Goal: Transaction & Acquisition: Purchase product/service

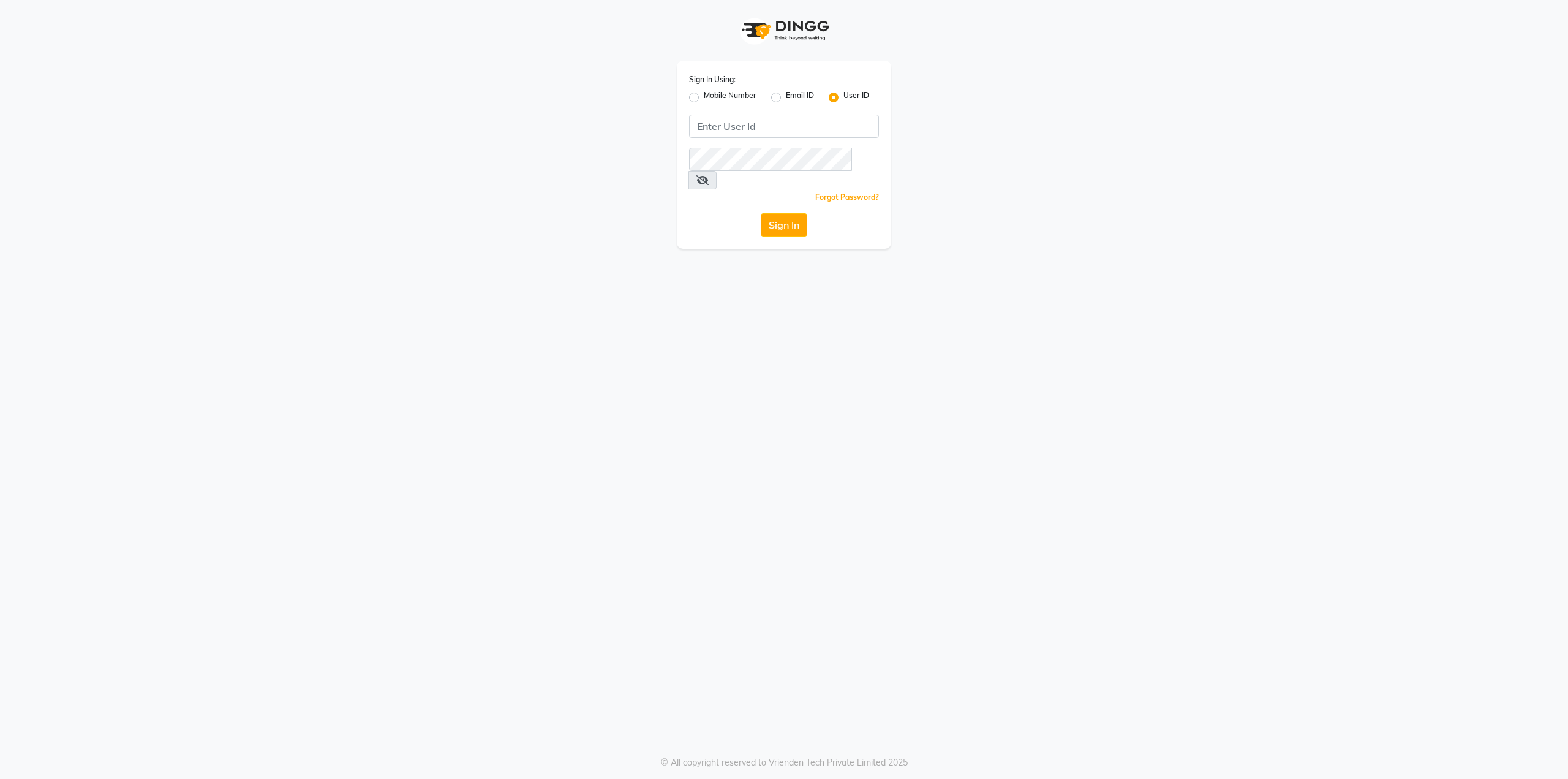
click at [754, 509] on div "Sign In Using: Mobile Number Email ID User ID Remember me Forgot Password? Sign…" at bounding box center [784, 390] width 1568 height 779
click at [754, 117] on input "Username" at bounding box center [784, 126] width 190 height 23
type input "`"
click at [742, 139] on div "Sign In Using: Mobile Number Email ID User ID Remember me Forgot Password? Sign…" at bounding box center [784, 155] width 215 height 188
click at [703, 98] on label "Mobile Number" at bounding box center [729, 98] width 53 height 14
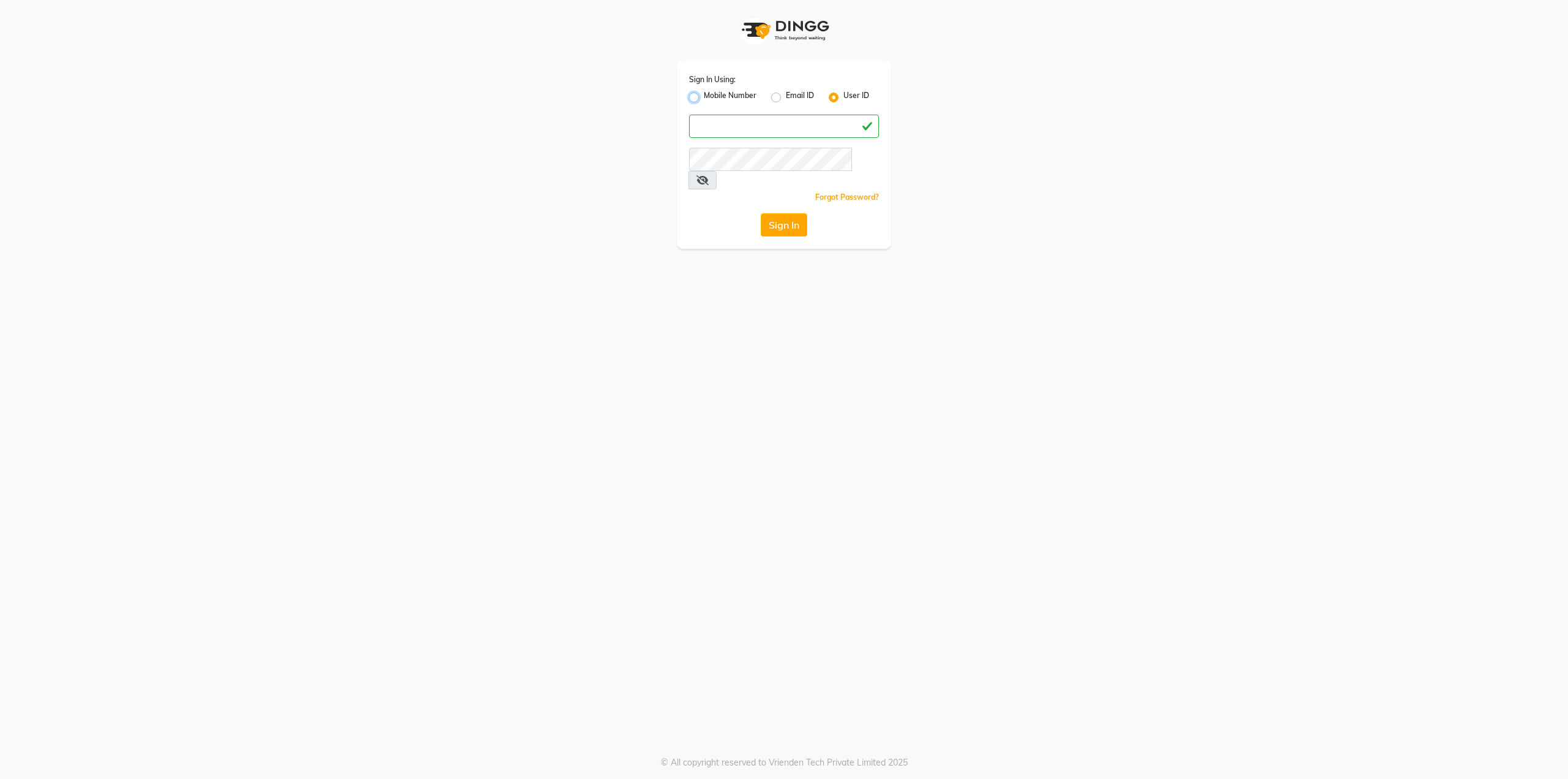
click at [703, 98] on input "Mobile Number" at bounding box center [707, 94] width 8 height 8
radio input "true"
radio input "false"
click at [754, 128] on input "Username" at bounding box center [805, 126] width 149 height 23
type input "9867595966"
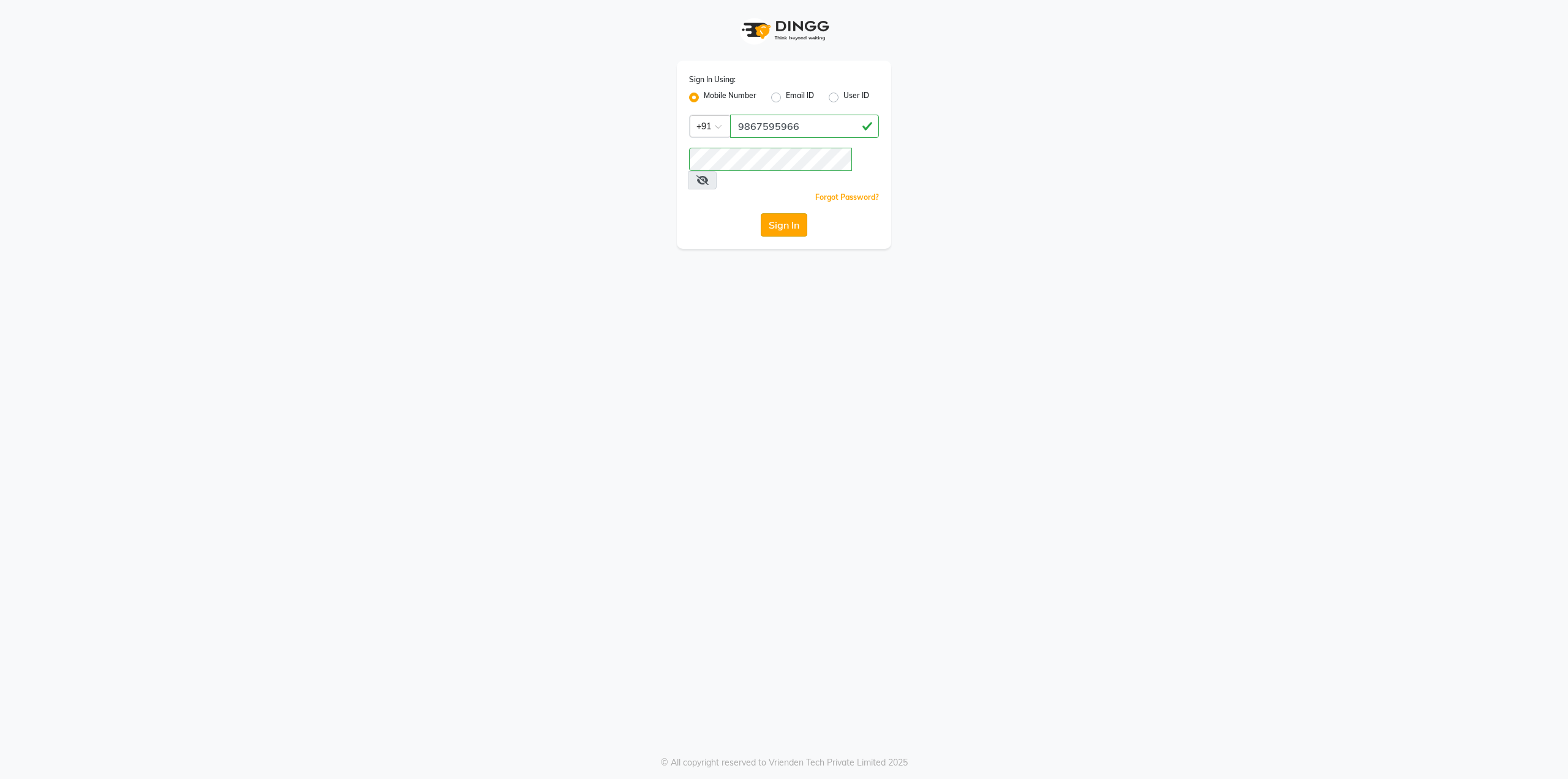
click at [777, 213] on button "Sign In" at bounding box center [784, 225] width 47 height 23
click at [709, 175] on icon at bounding box center [703, 180] width 13 height 10
click at [783, 213] on button "Sign In" at bounding box center [784, 225] width 47 height 23
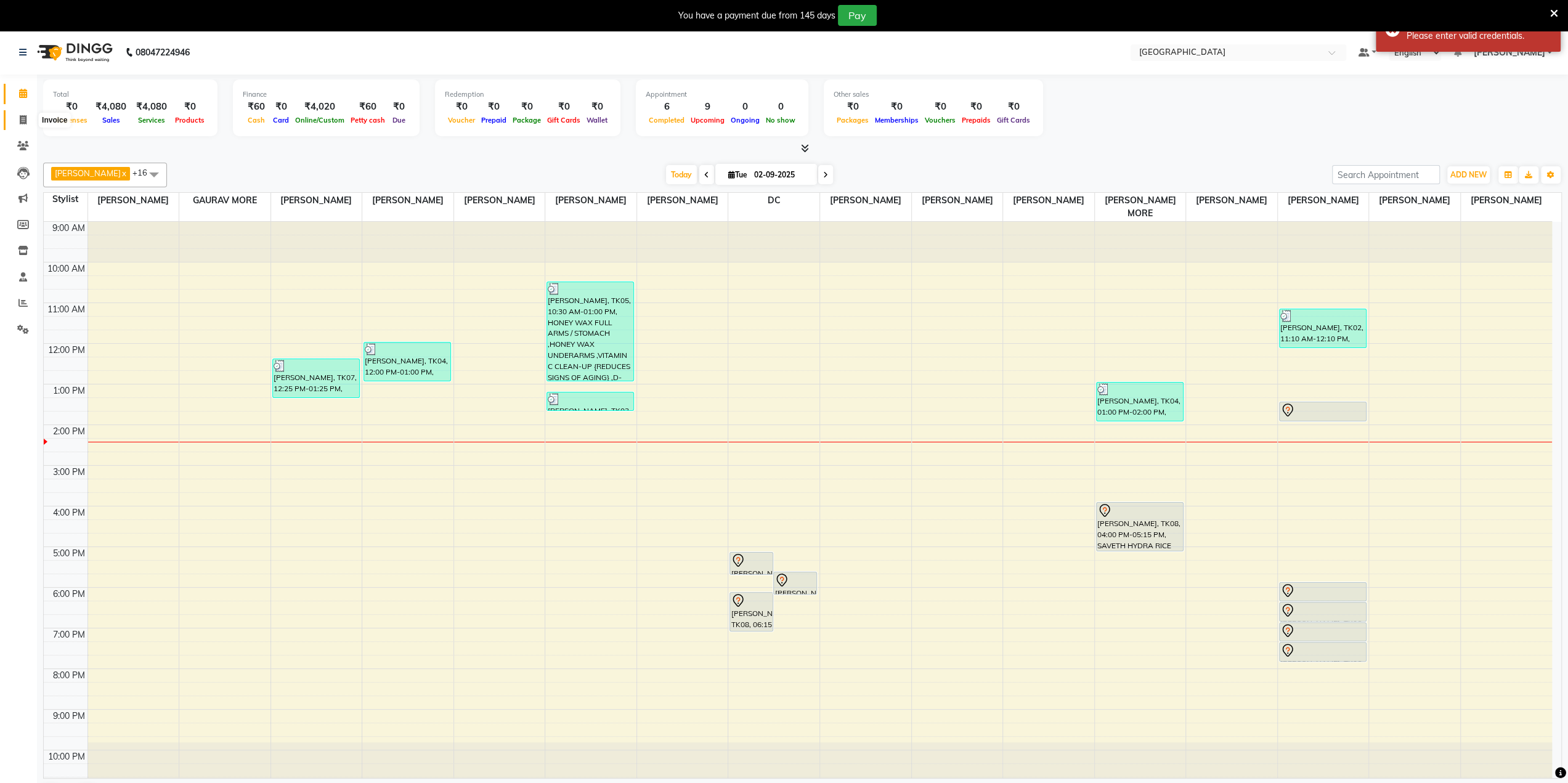
click at [17, 115] on span at bounding box center [23, 121] width 22 height 14
select select "service"
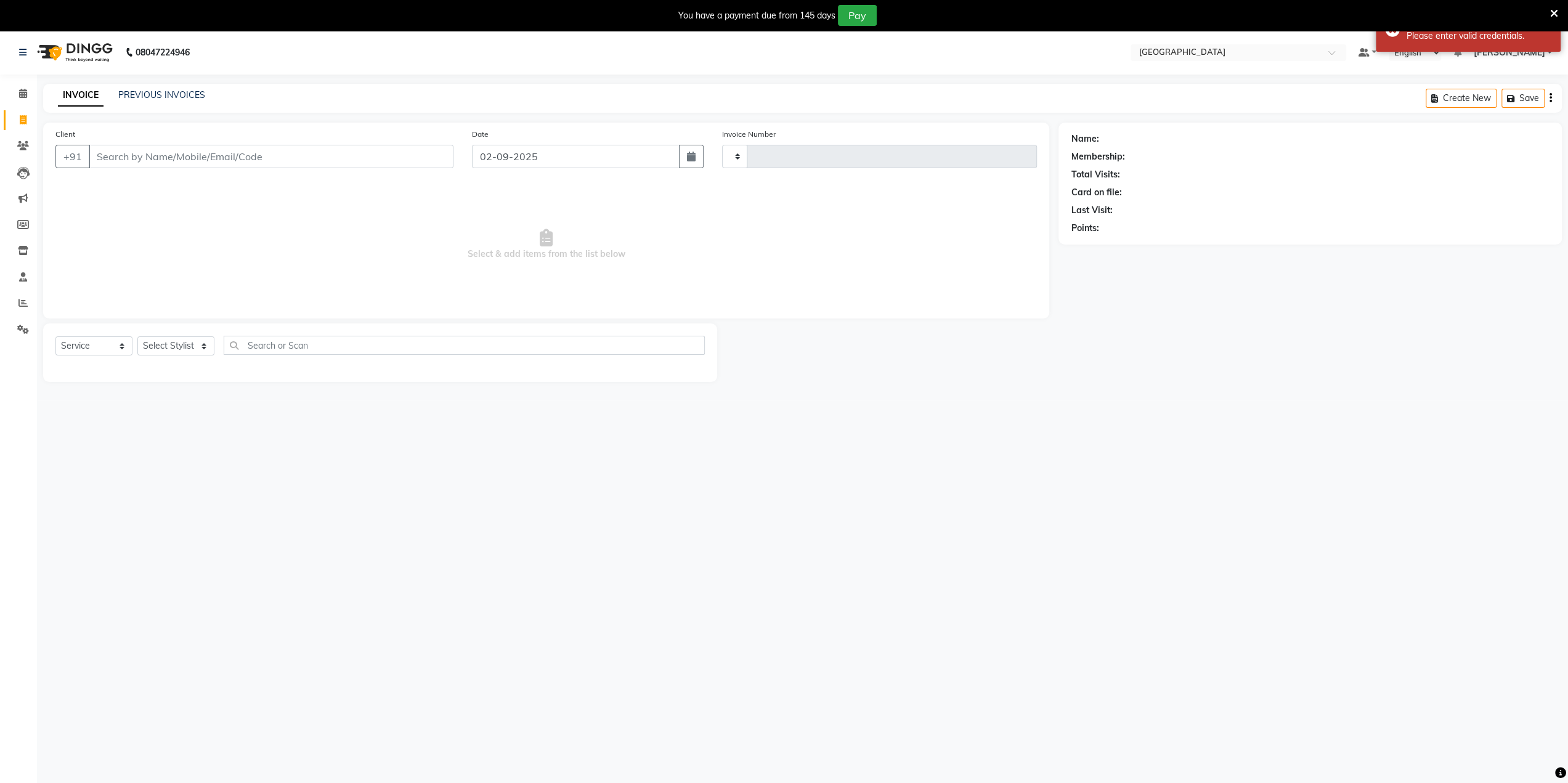
type input "3248"
select select "8096"
click at [175, 153] on input "Client" at bounding box center [271, 157] width 365 height 23
click at [176, 153] on input "Client" at bounding box center [271, 157] width 365 height 23
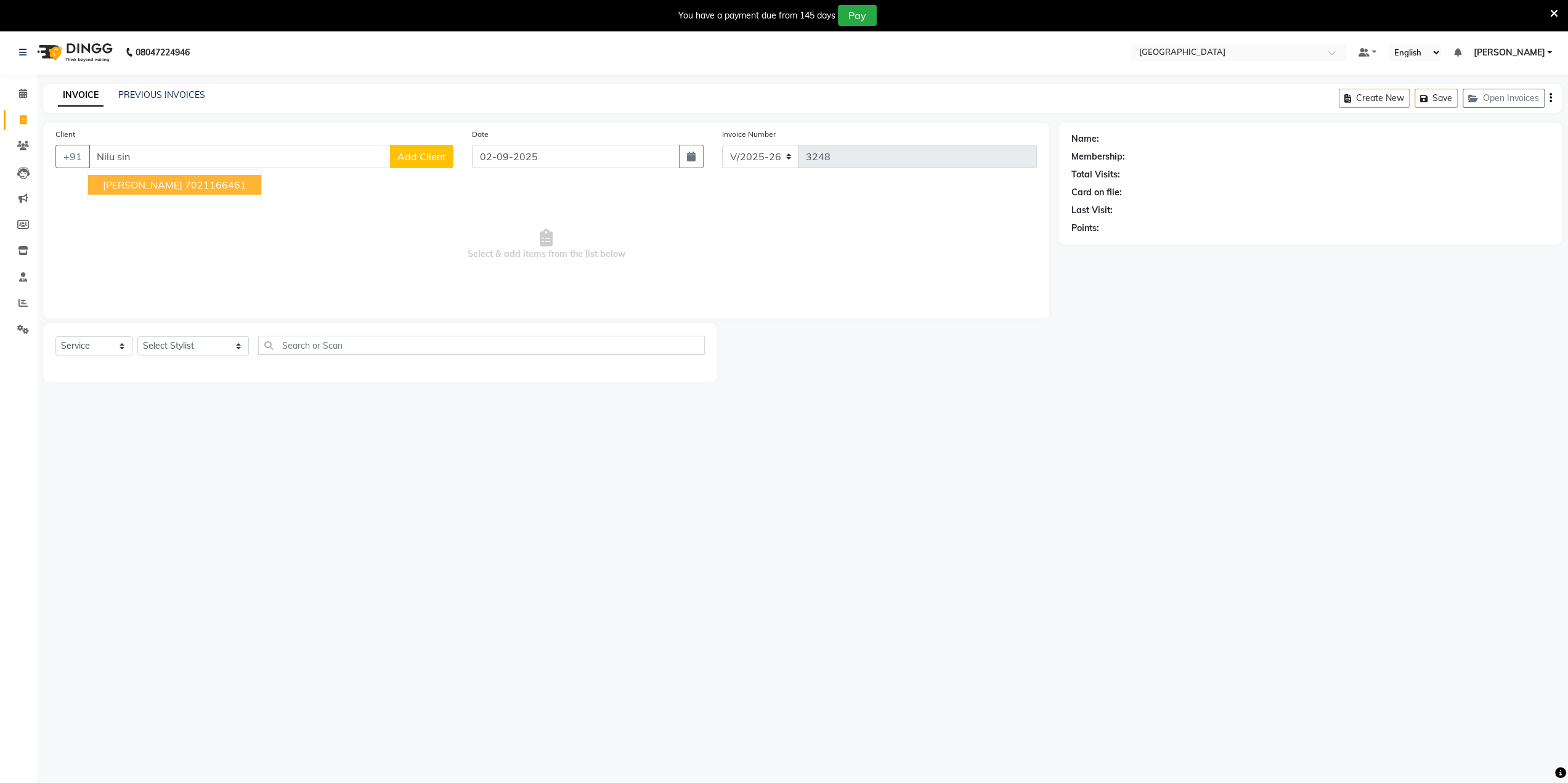
click at [177, 176] on button "[PERSON_NAME] 7021166461" at bounding box center [175, 184] width 173 height 20
type input "7021166461"
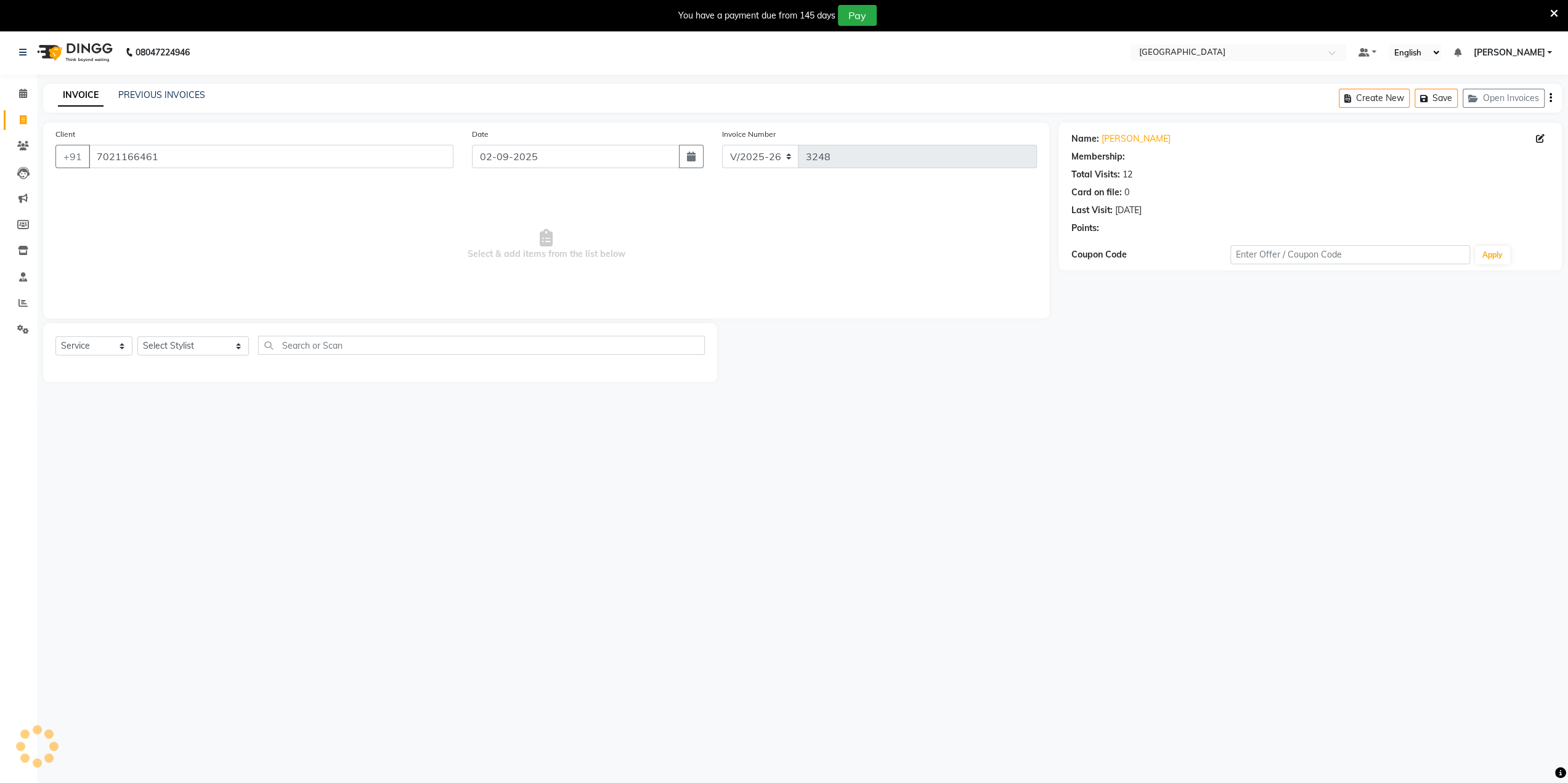
select select "2: Object"
click at [185, 337] on select "Select Stylist [PERSON_NAME] [PERSON_NAME] [PERSON_NAME] [PERSON_NAME] MORE DC …" at bounding box center [194, 346] width 112 height 19
click at [138, 337] on select "Select Stylist [PERSON_NAME] [PERSON_NAME] [PERSON_NAME] [PERSON_NAME] MORE DC …" at bounding box center [194, 346] width 112 height 19
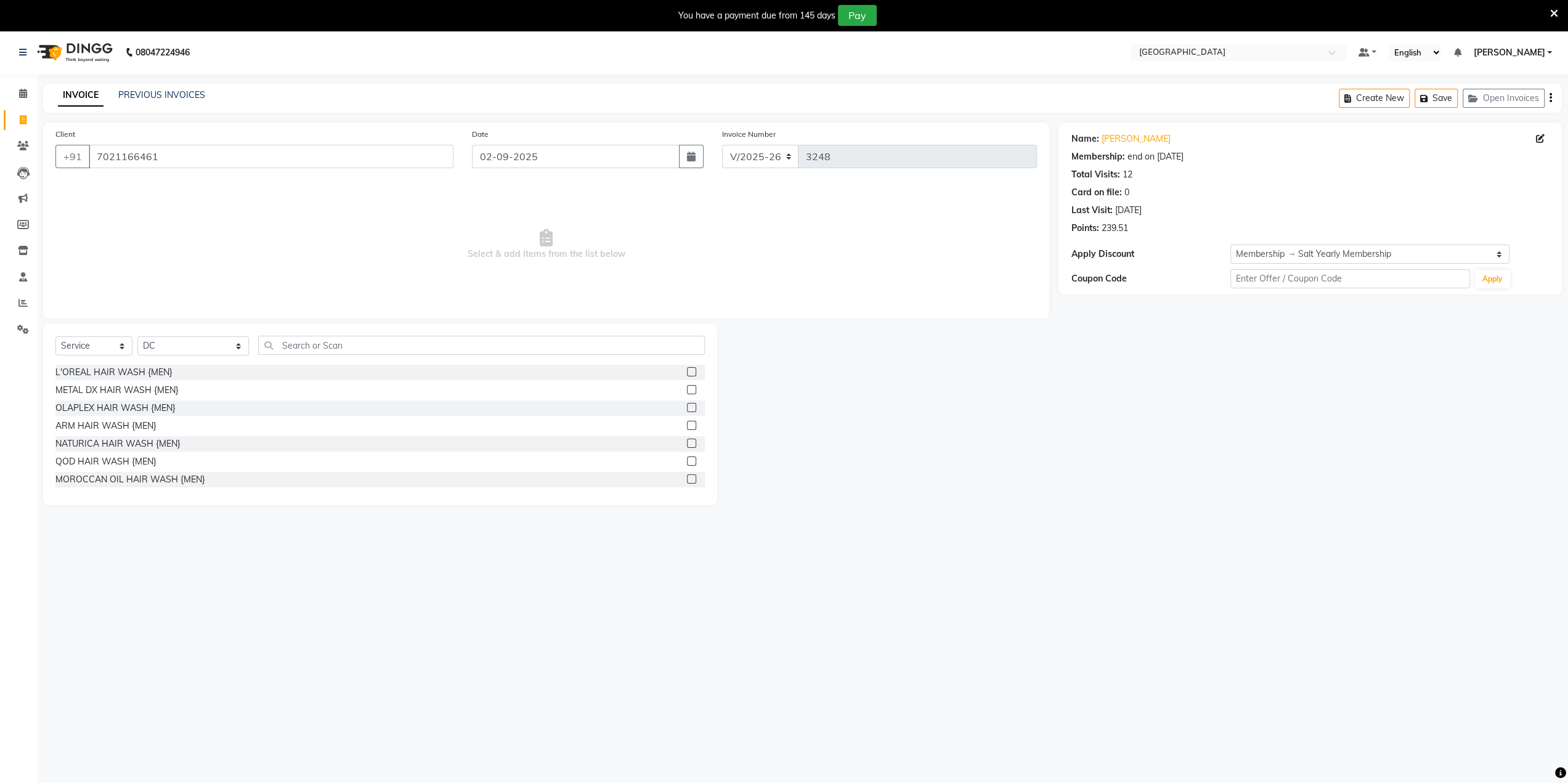
click at [202, 435] on div "L'OREAL HAIR WASH {MEN} METAL DX HAIR WASH {MEN} OLAPLEX HAIR WASH {MEN} ARM HA…" at bounding box center [380, 426] width 649 height 123
click at [204, 348] on select "Select Stylist [PERSON_NAME] [PERSON_NAME] [PERSON_NAME] [PERSON_NAME] MORE DC …" at bounding box center [194, 346] width 112 height 19
select select "82508"
click at [138, 337] on select "Select Stylist [PERSON_NAME] [PERSON_NAME] [PERSON_NAME] [PERSON_NAME] MORE DC …" at bounding box center [194, 346] width 112 height 19
click at [284, 336] on input "text" at bounding box center [482, 345] width 446 height 19
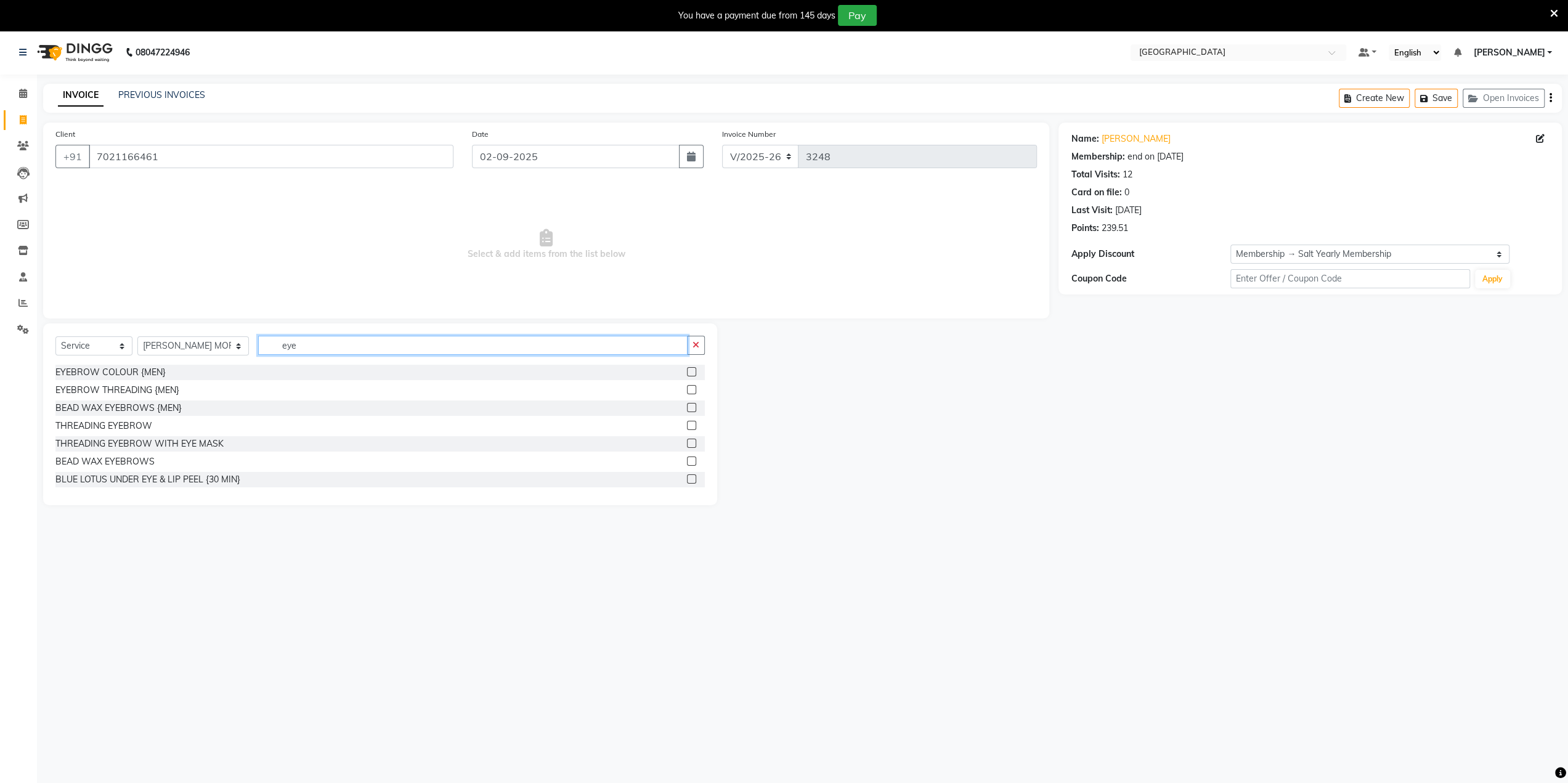
type input "eye"
click at [677, 425] on div "THREADING EYEBROW" at bounding box center [380, 426] width 649 height 15
click at [687, 425] on label at bounding box center [691, 425] width 9 height 9
click at [687, 425] on input "checkbox" at bounding box center [690, 426] width 8 height 8
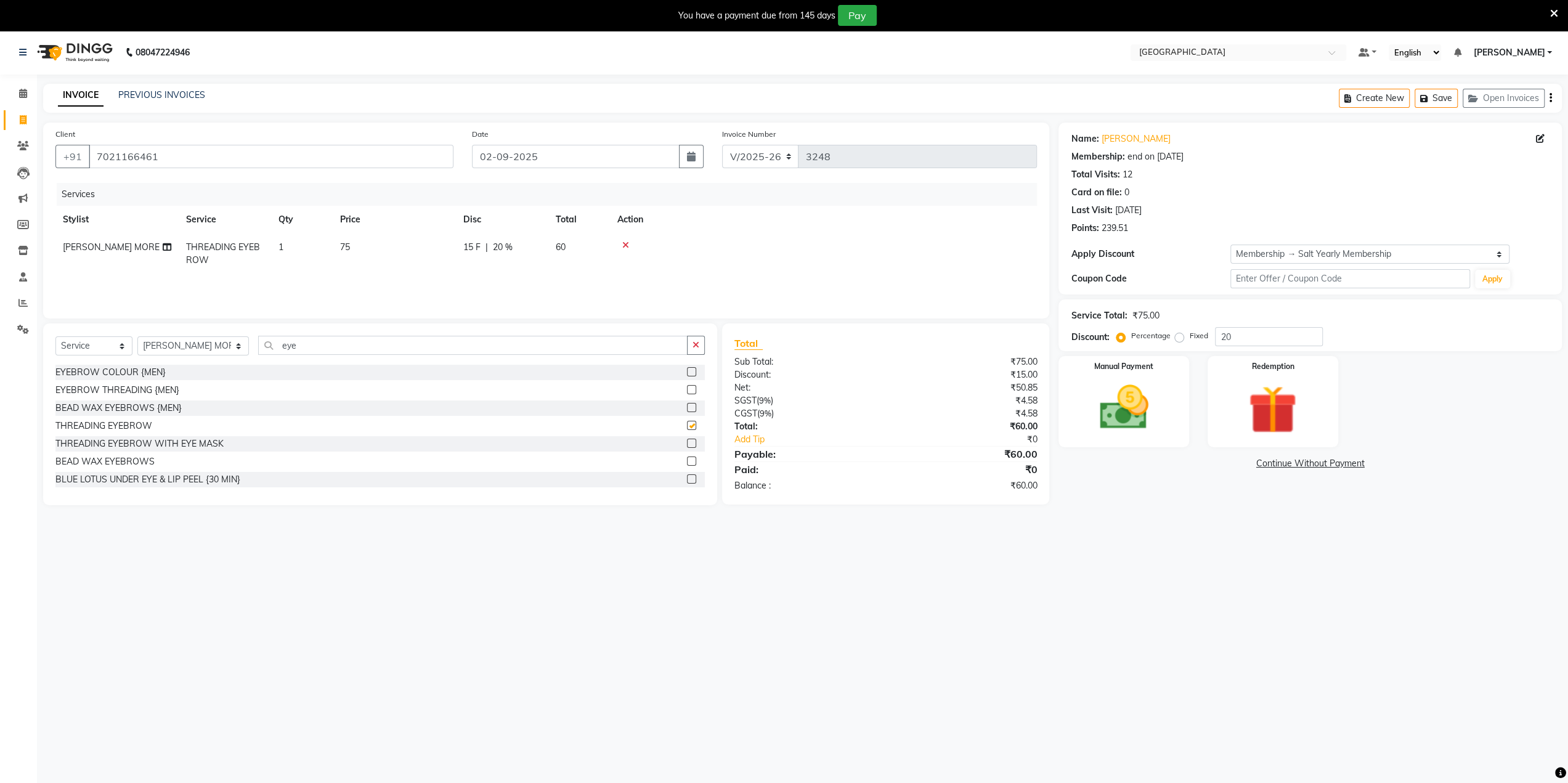
checkbox input "false"
click at [286, 337] on input "eye" at bounding box center [473, 345] width 429 height 19
type input "e"
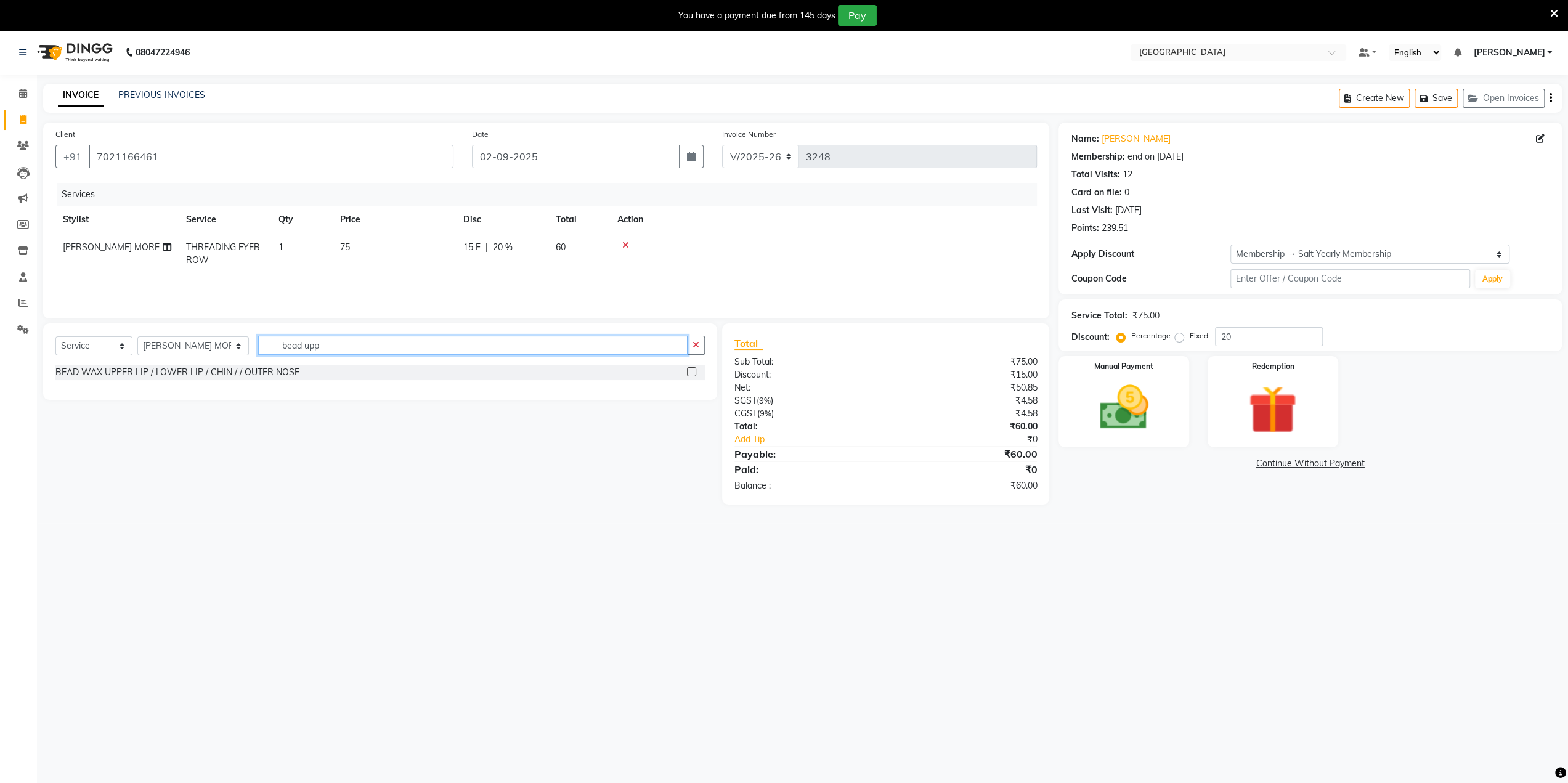
type input "bead upp"
click at [694, 369] on label at bounding box center [691, 372] width 9 height 9
click at [694, 369] on input "checkbox" at bounding box center [690, 372] width 8 height 8
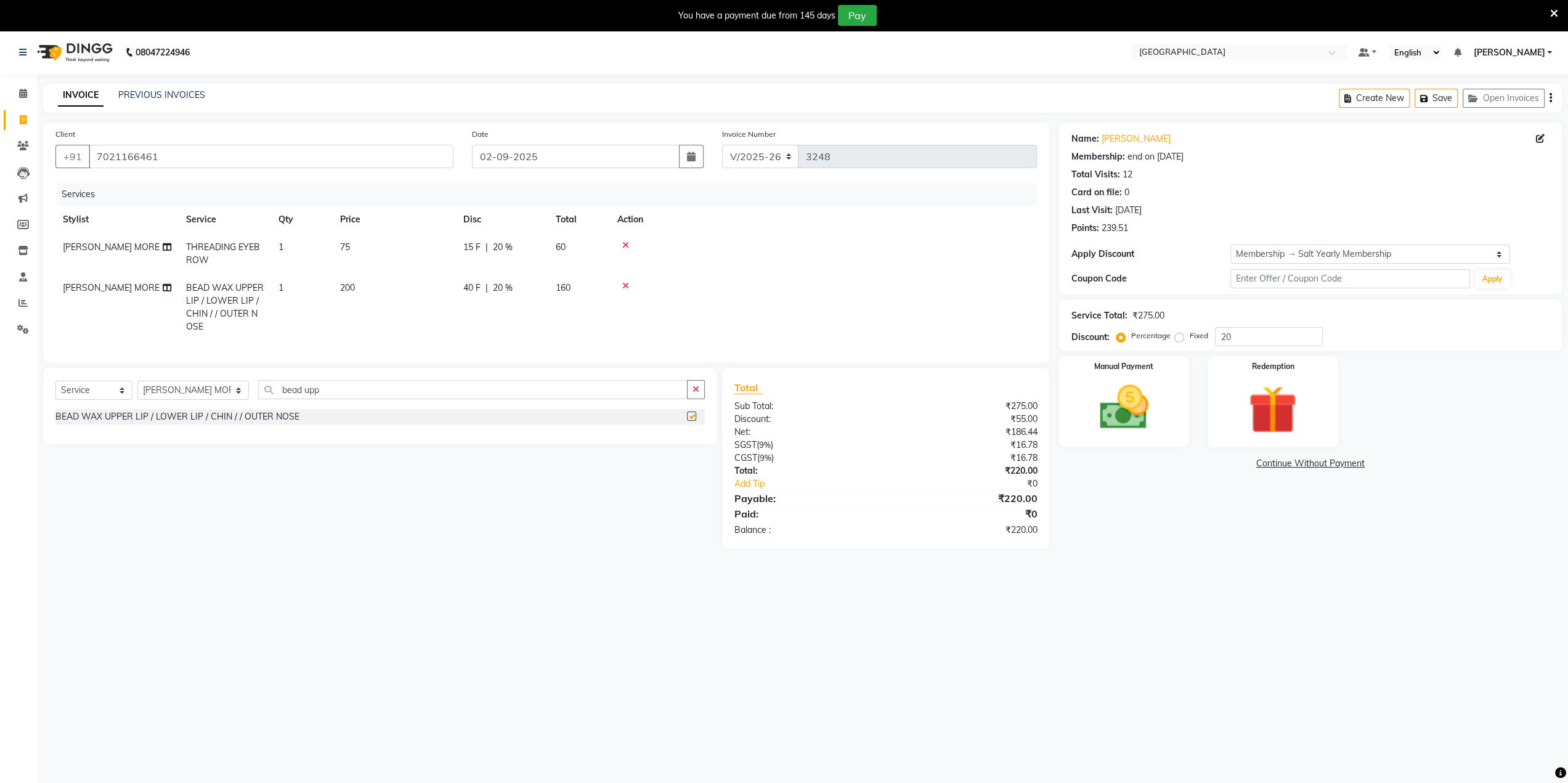
checkbox input "false"
click at [384, 284] on td "200" at bounding box center [394, 308] width 123 height 67
select select "82508"
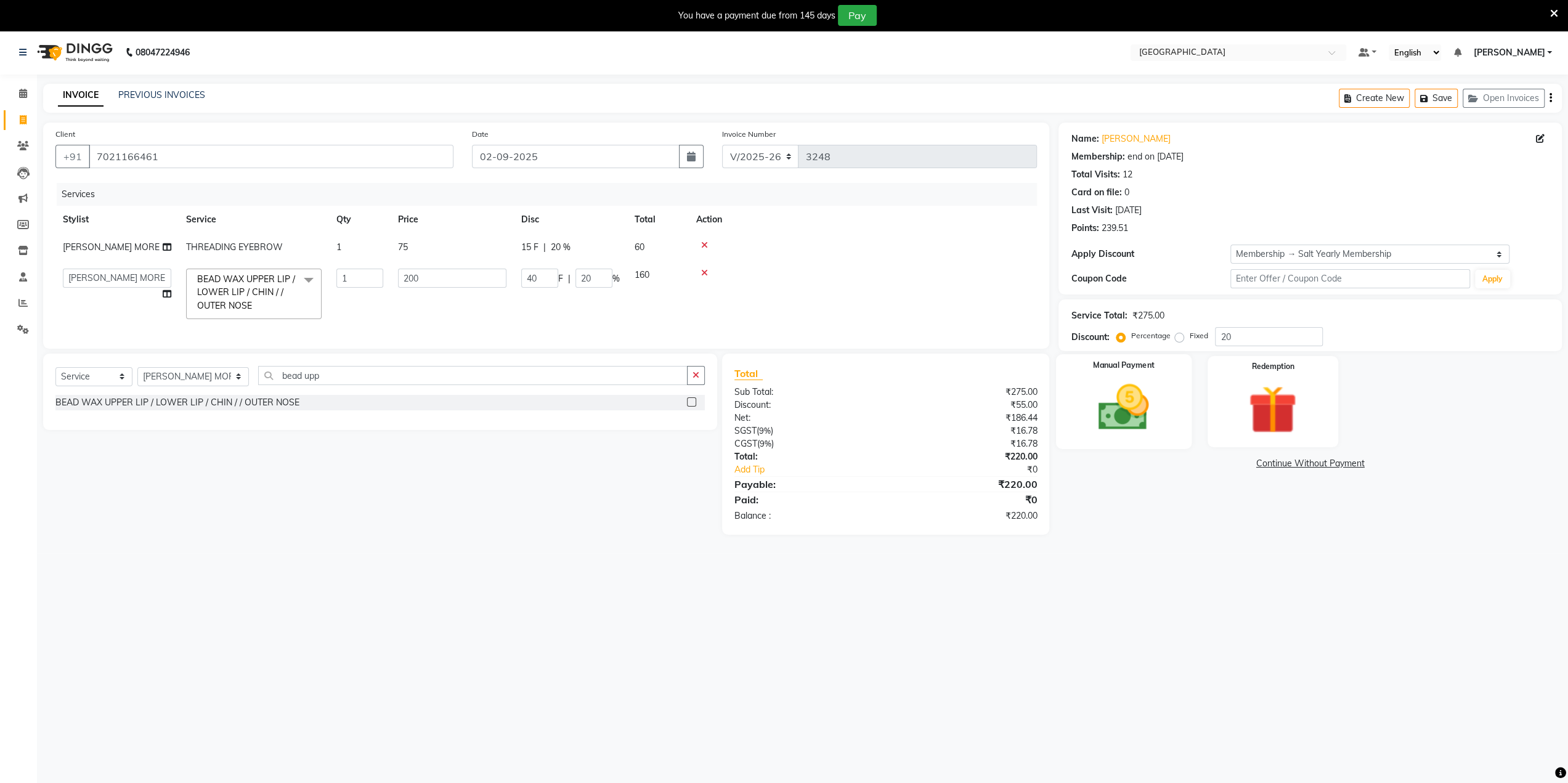
click at [1141, 422] on img at bounding box center [1124, 408] width 83 height 58
click at [1164, 467] on span "CASH" at bounding box center [1160, 464] width 26 height 14
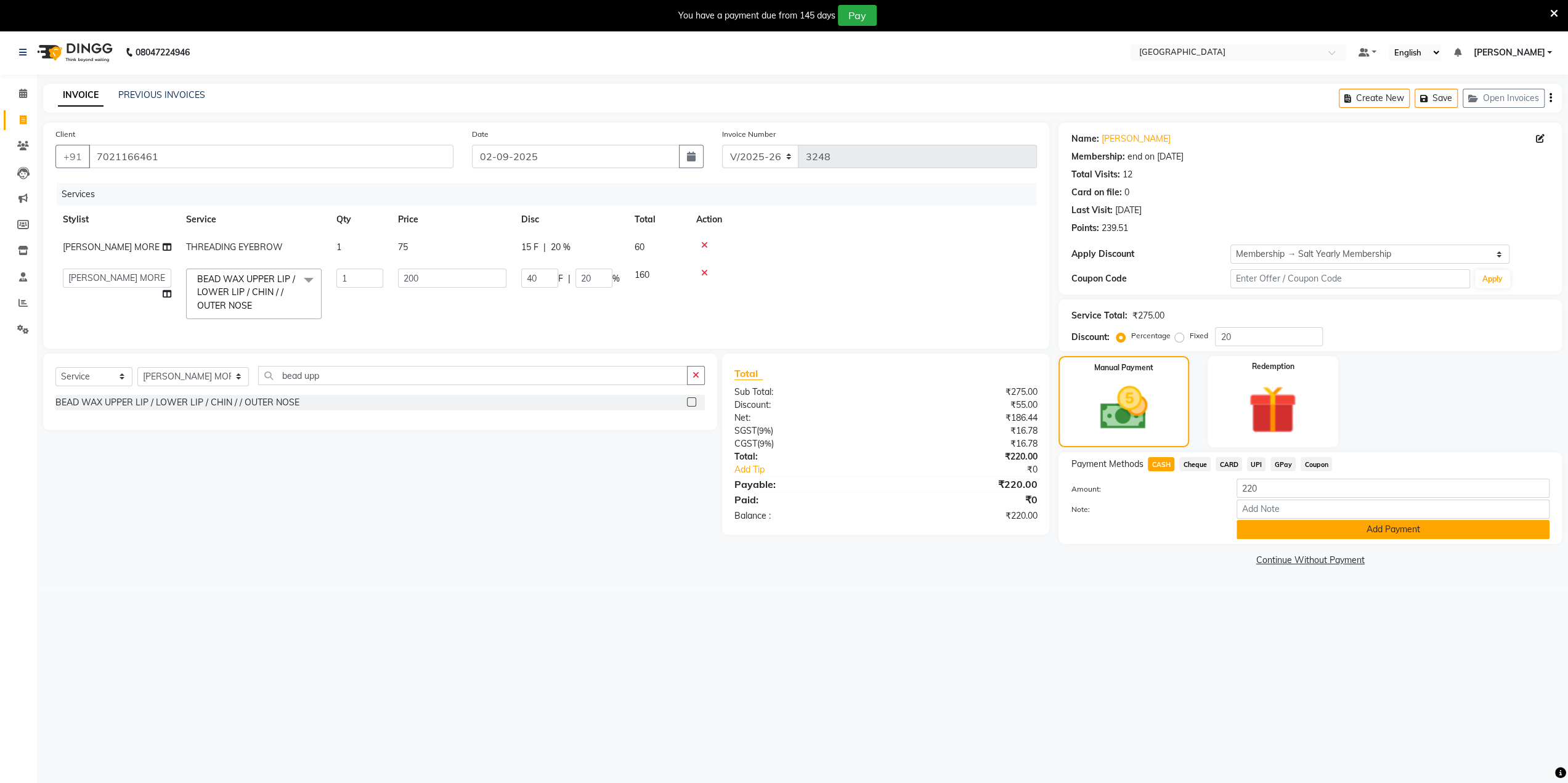
click at [1482, 526] on button "Add Payment" at bounding box center [1393, 529] width 313 height 19
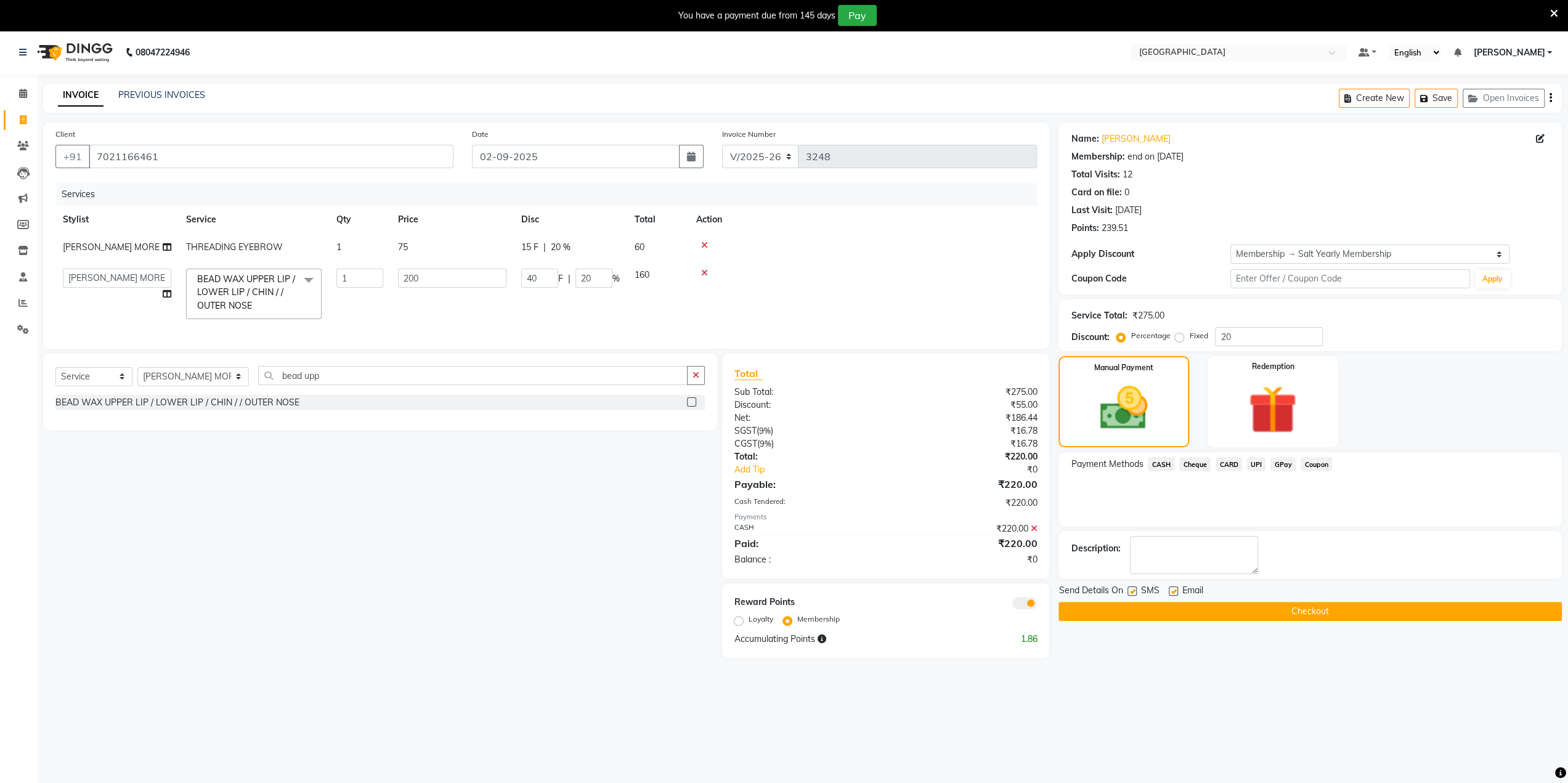
click at [1383, 618] on button "Checkout" at bounding box center [1310, 611] width 503 height 19
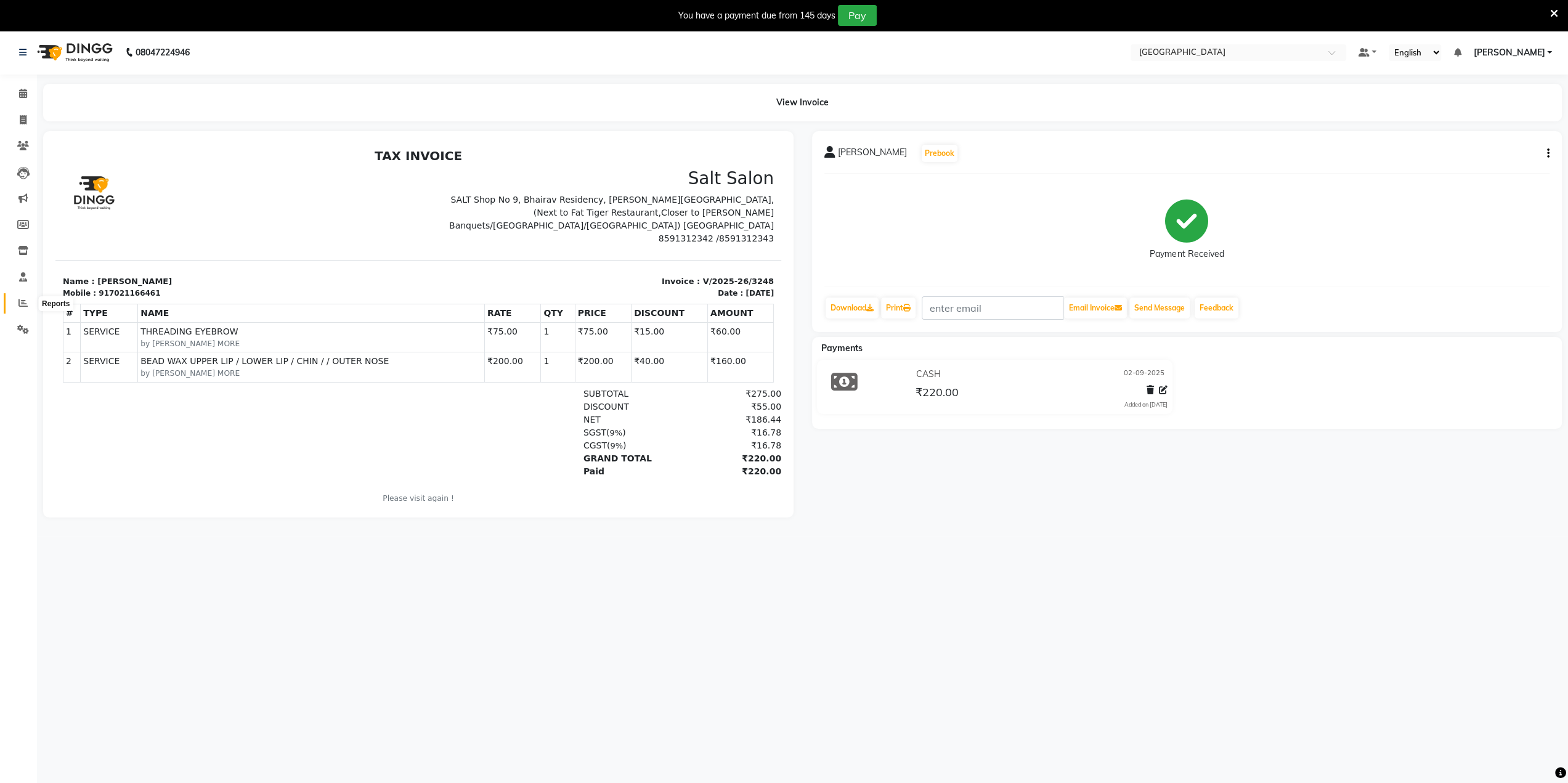
click at [28, 302] on span at bounding box center [23, 303] width 22 height 14
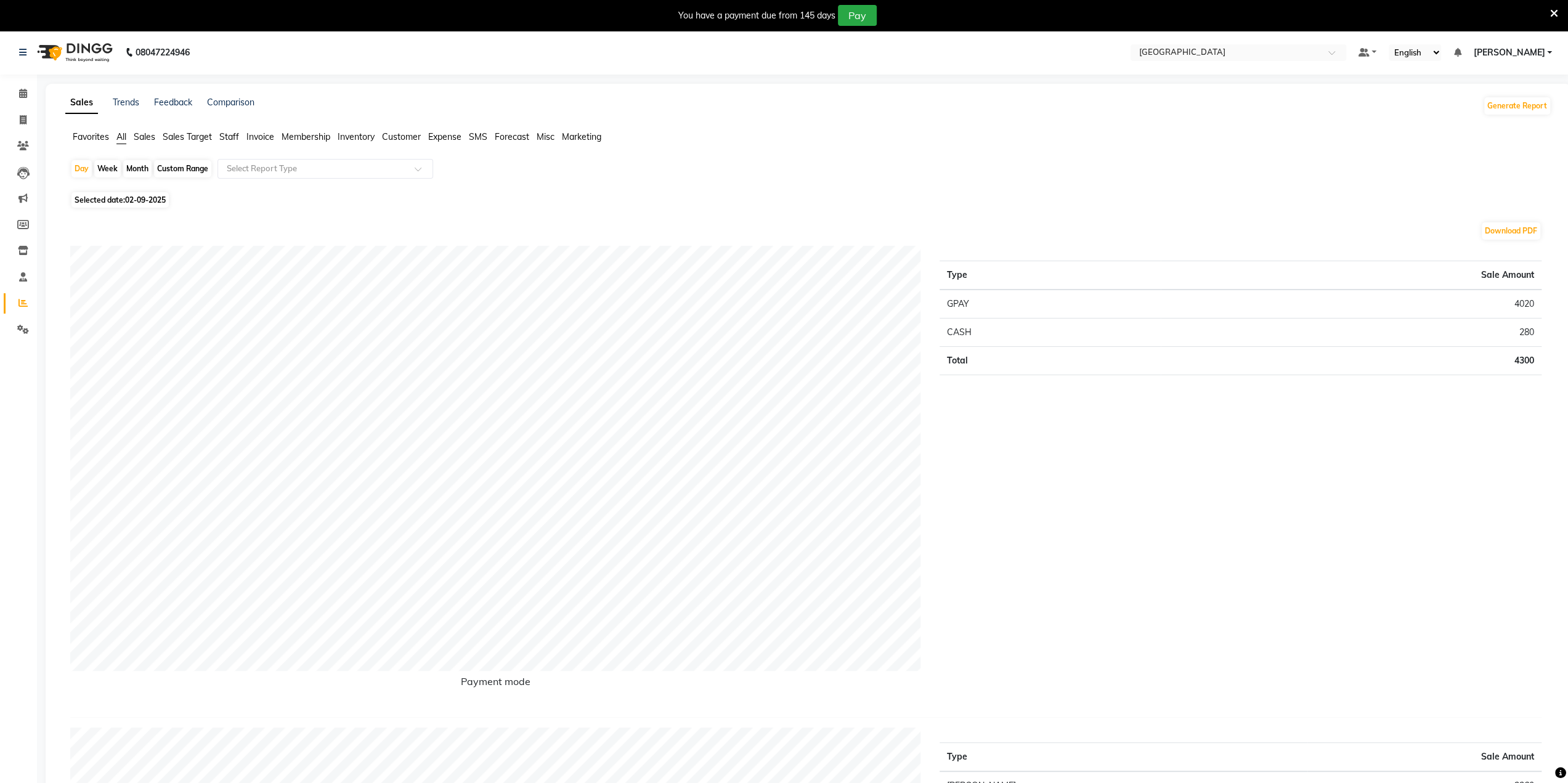
click at [140, 169] on div "Month" at bounding box center [137, 168] width 28 height 17
select select "9"
select select "2025"
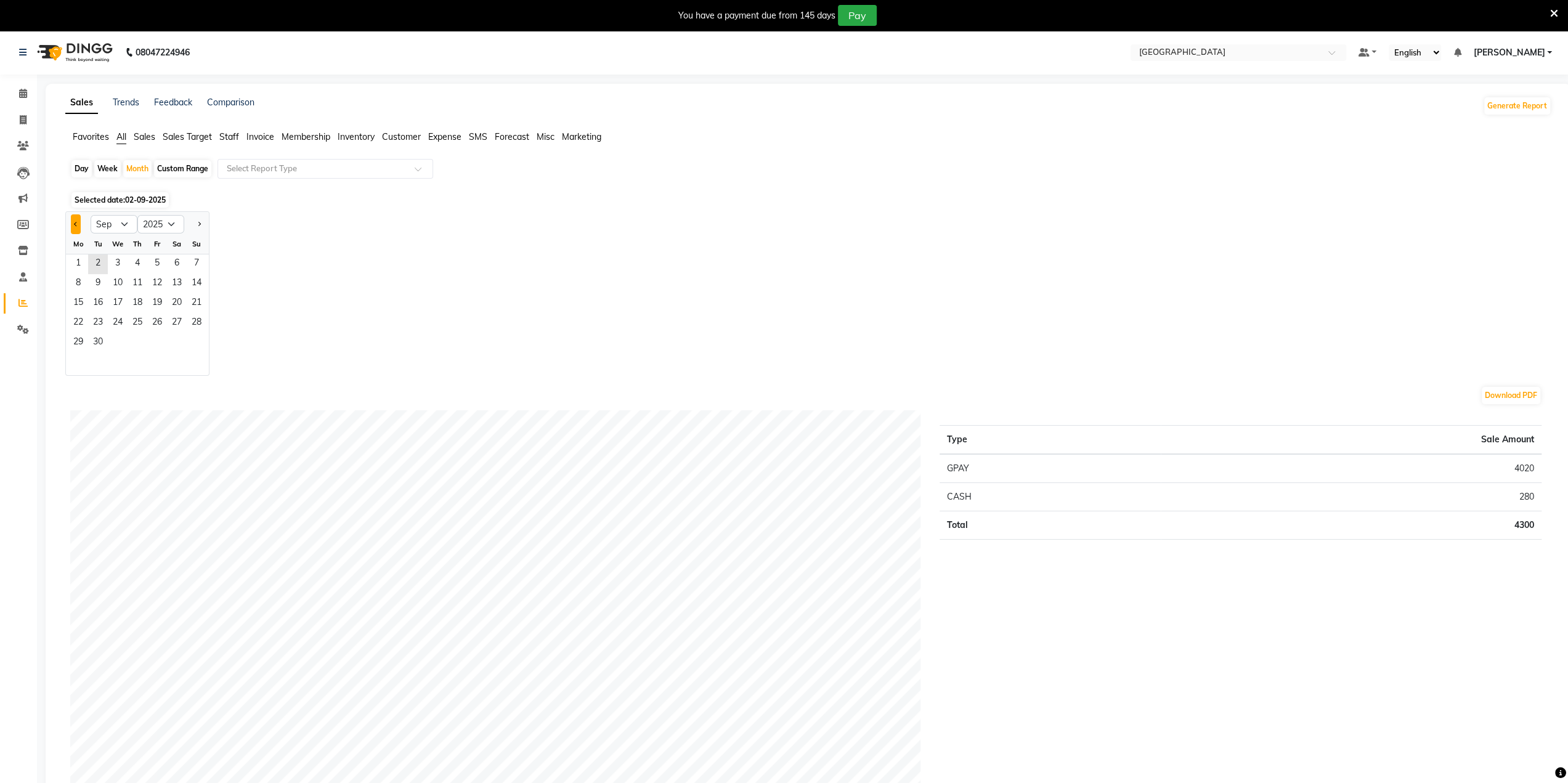
click at [73, 221] on button "Previous month" at bounding box center [76, 224] width 10 height 20
select select "8"
click at [93, 282] on span "5" at bounding box center [98, 284] width 20 height 20
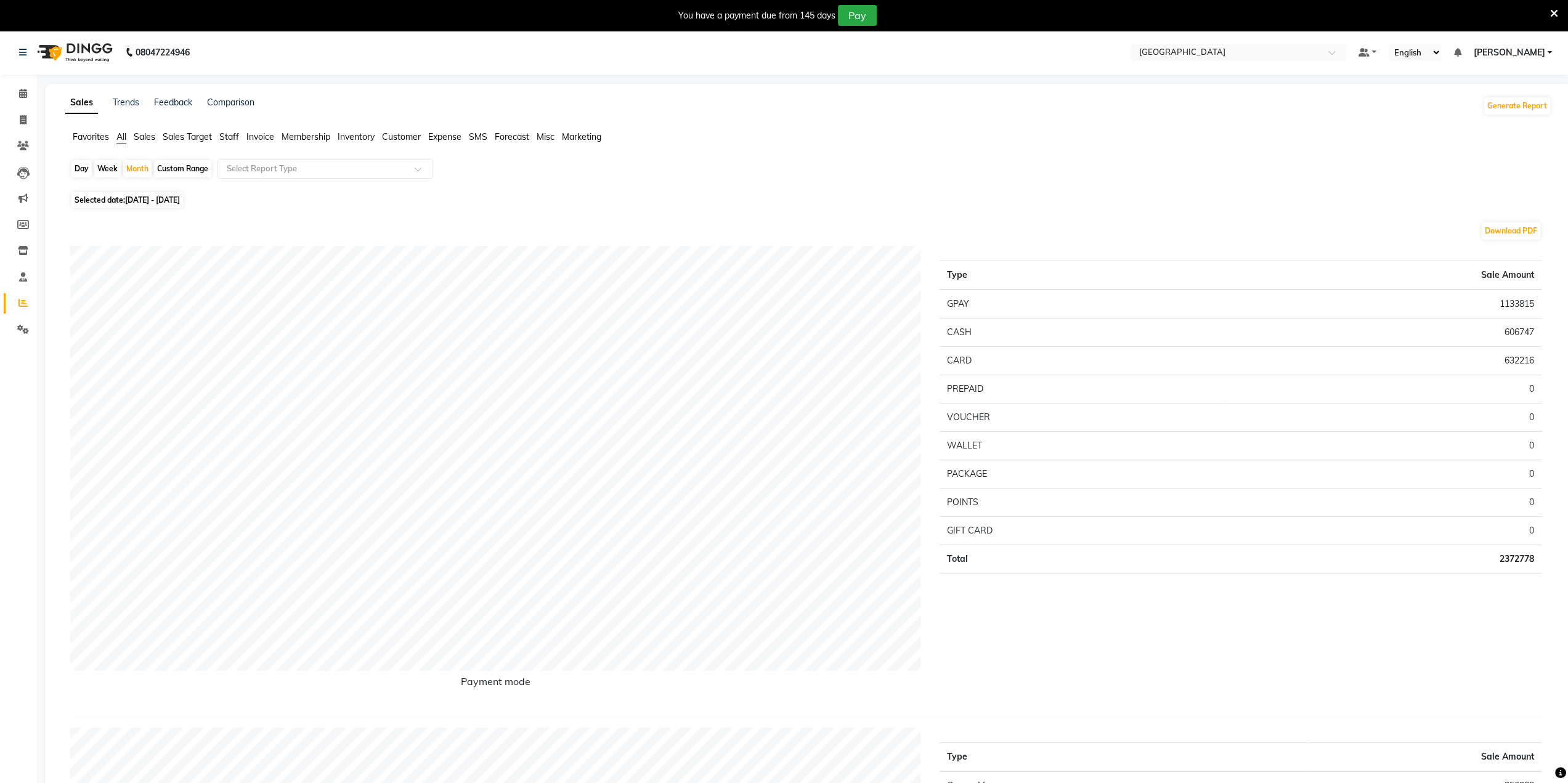
click at [79, 165] on div "Day" at bounding box center [81, 168] width 21 height 17
select select "8"
select select "2025"
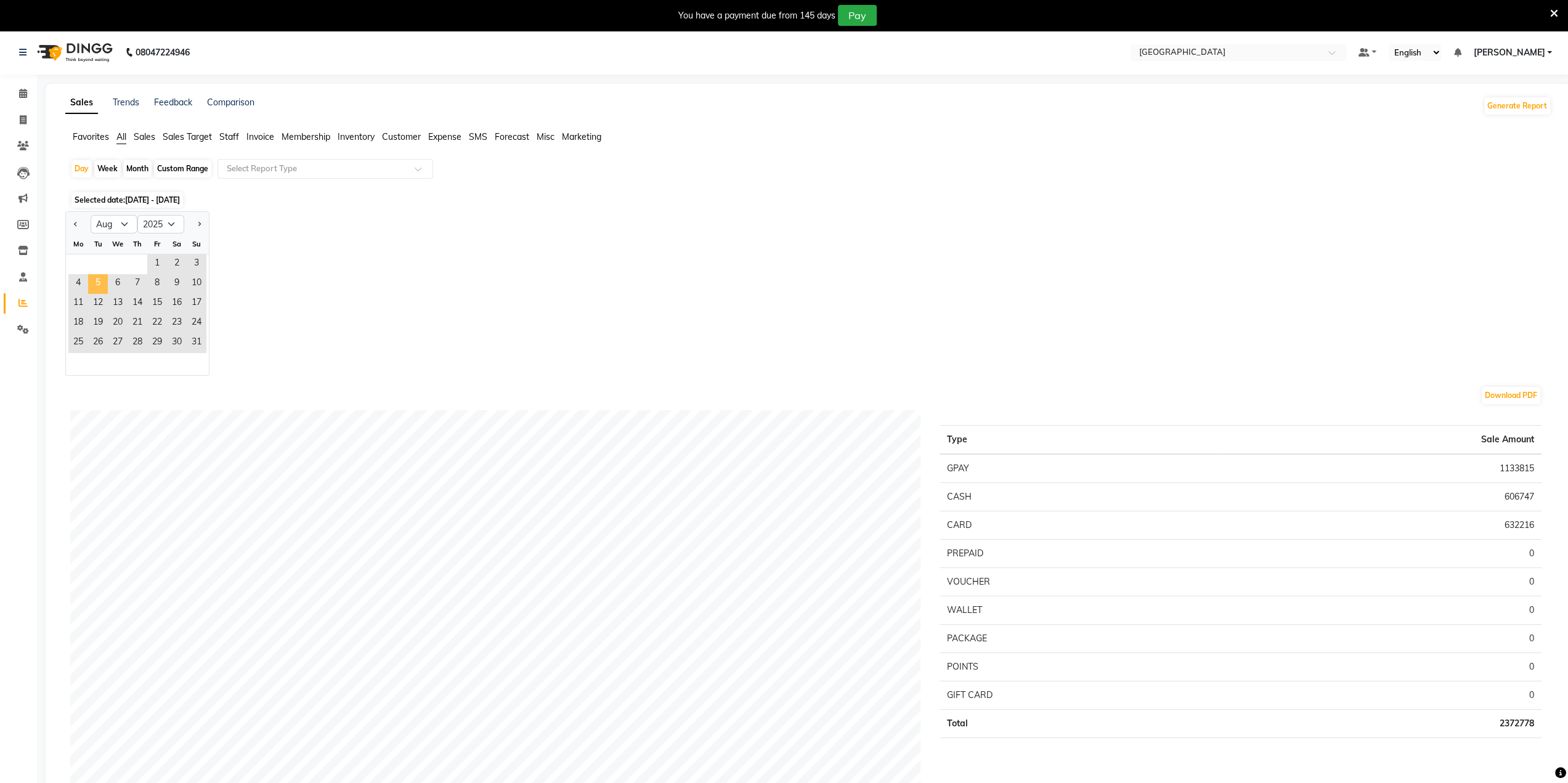
click at [101, 278] on span "5" at bounding box center [98, 284] width 20 height 20
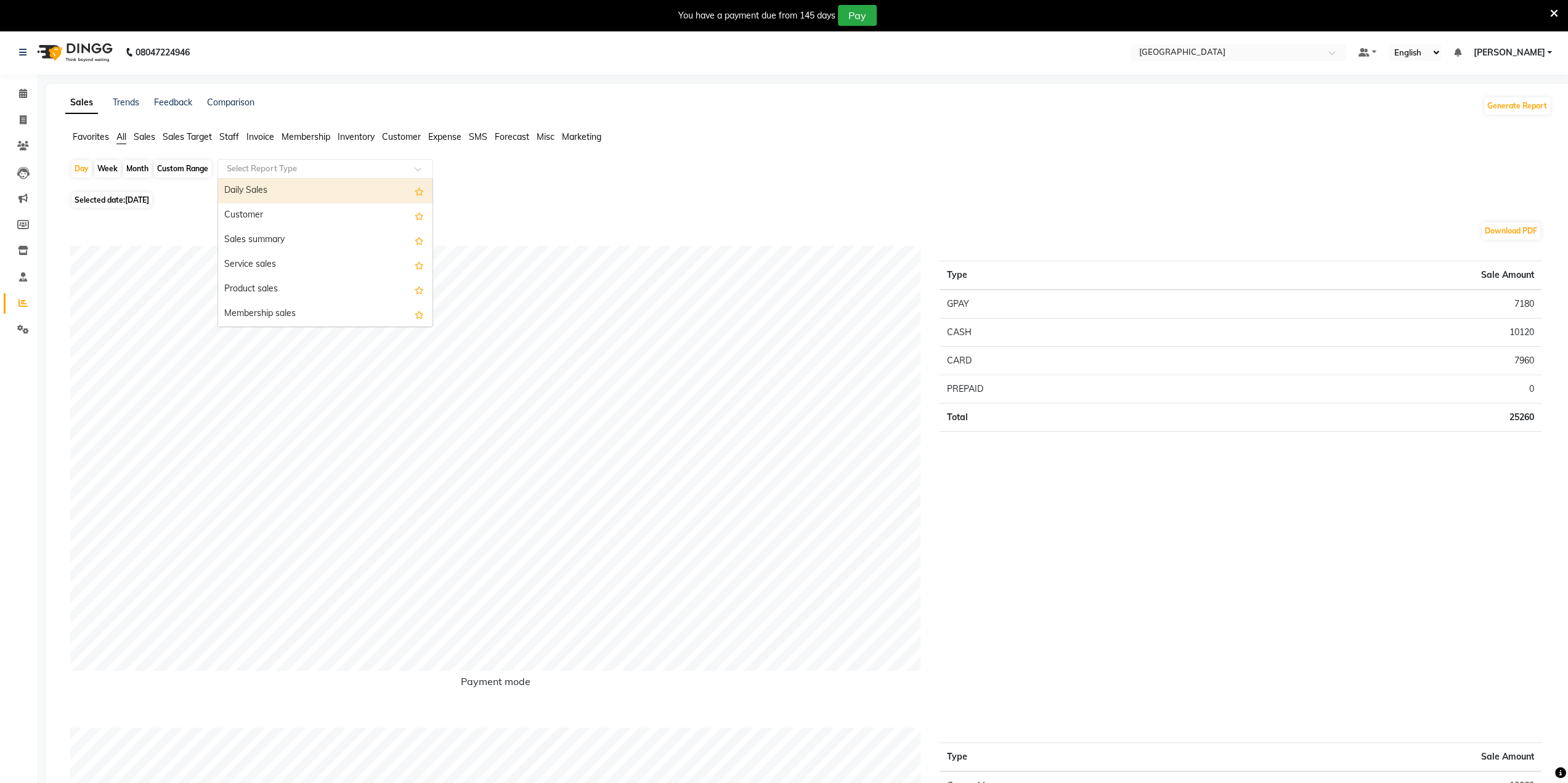
click at [361, 163] on input "text" at bounding box center [312, 169] width 177 height 13
click at [308, 243] on div "Staff by customer service" at bounding box center [325, 239] width 214 height 24
select select "full_report"
select select "csv"
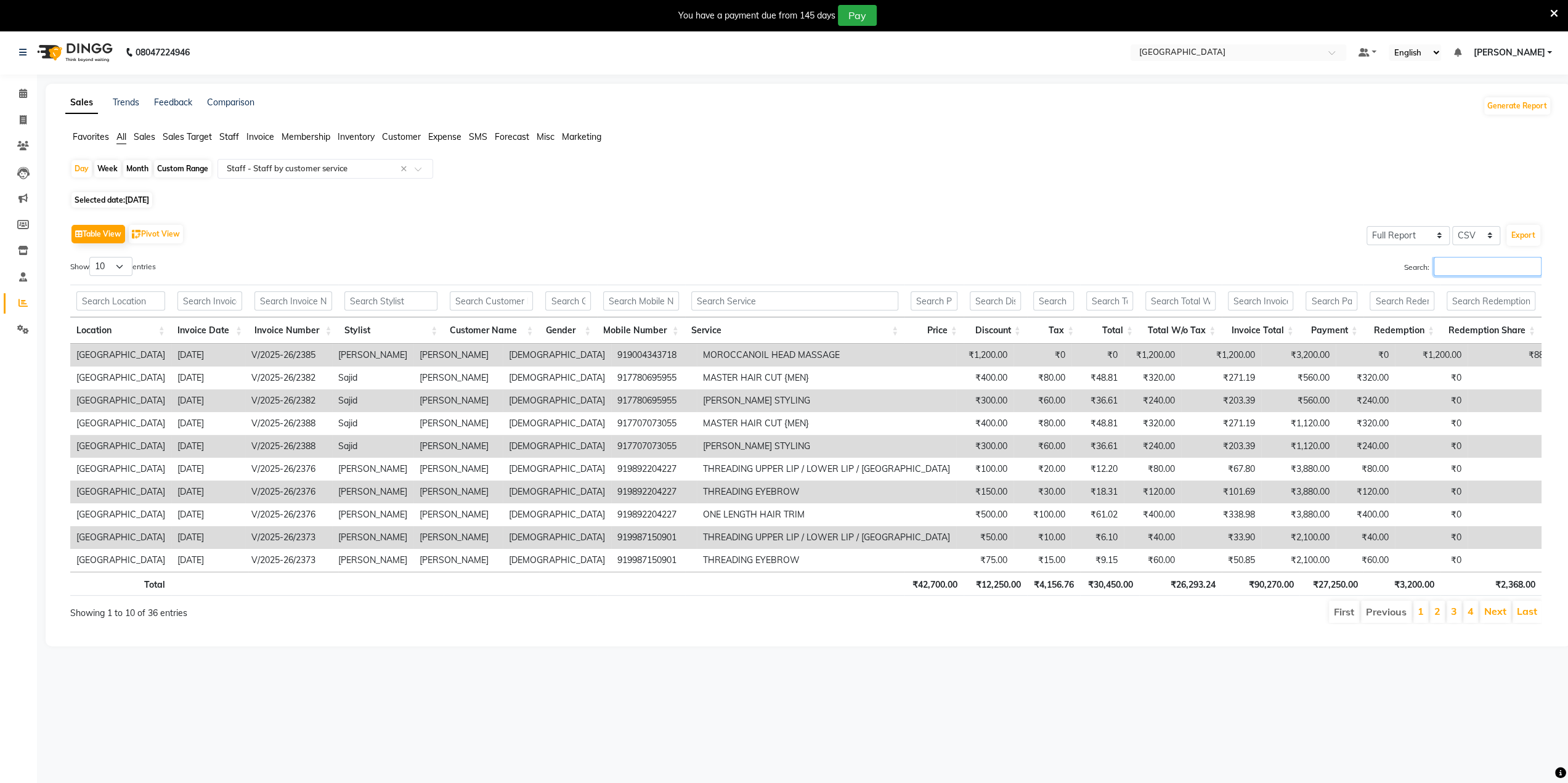
click at [1449, 273] on input "Search:" at bounding box center [1488, 266] width 108 height 19
click at [1464, 262] on input "Search:" at bounding box center [1488, 266] width 108 height 19
click at [114, 257] on select "10 25 50 100" at bounding box center [111, 266] width 43 height 19
select select "100"
click at [91, 256] on select "10 25 50 100" at bounding box center [111, 266] width 43 height 19
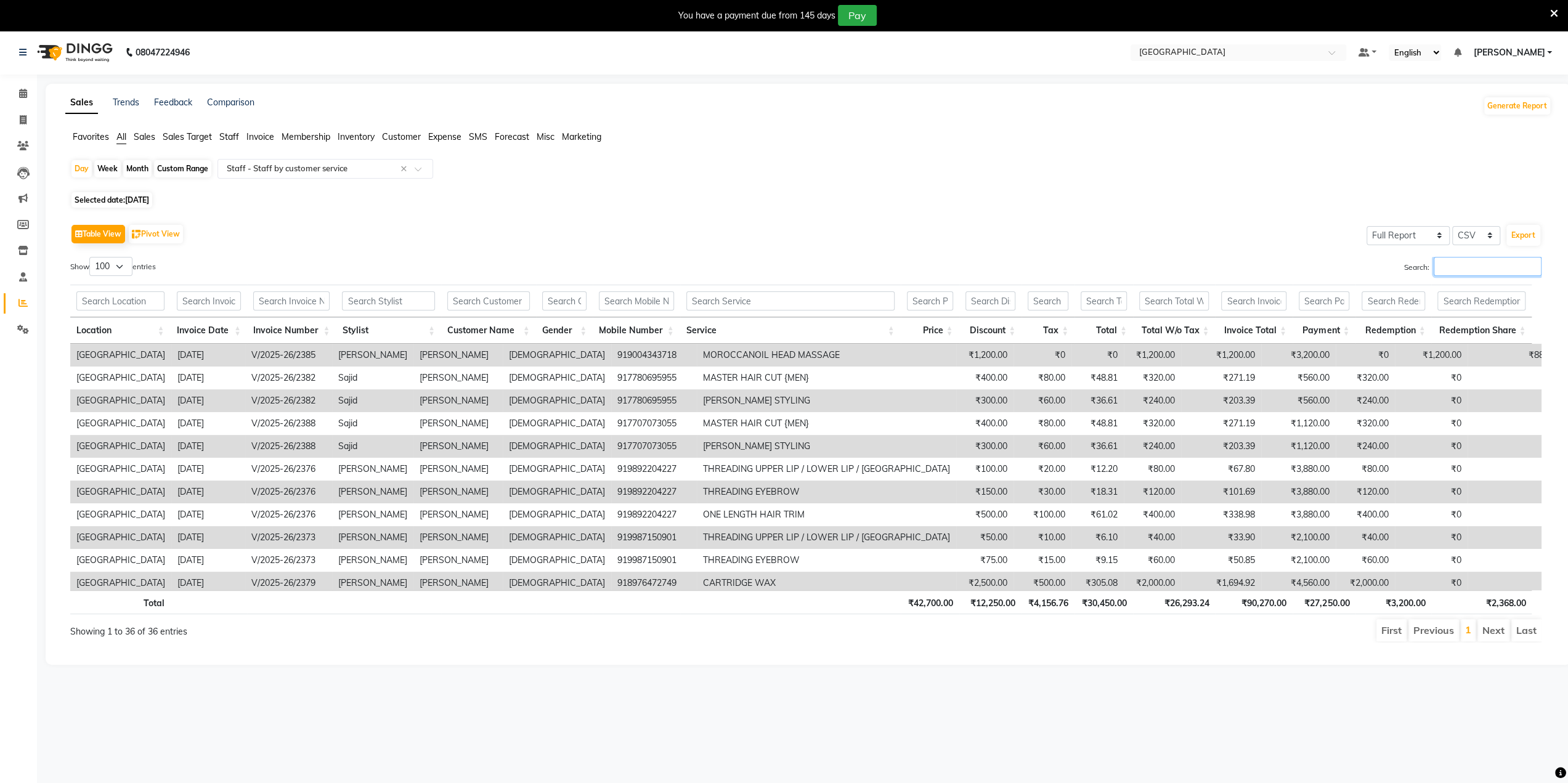
click at [1444, 262] on input "Search:" at bounding box center [1488, 266] width 108 height 19
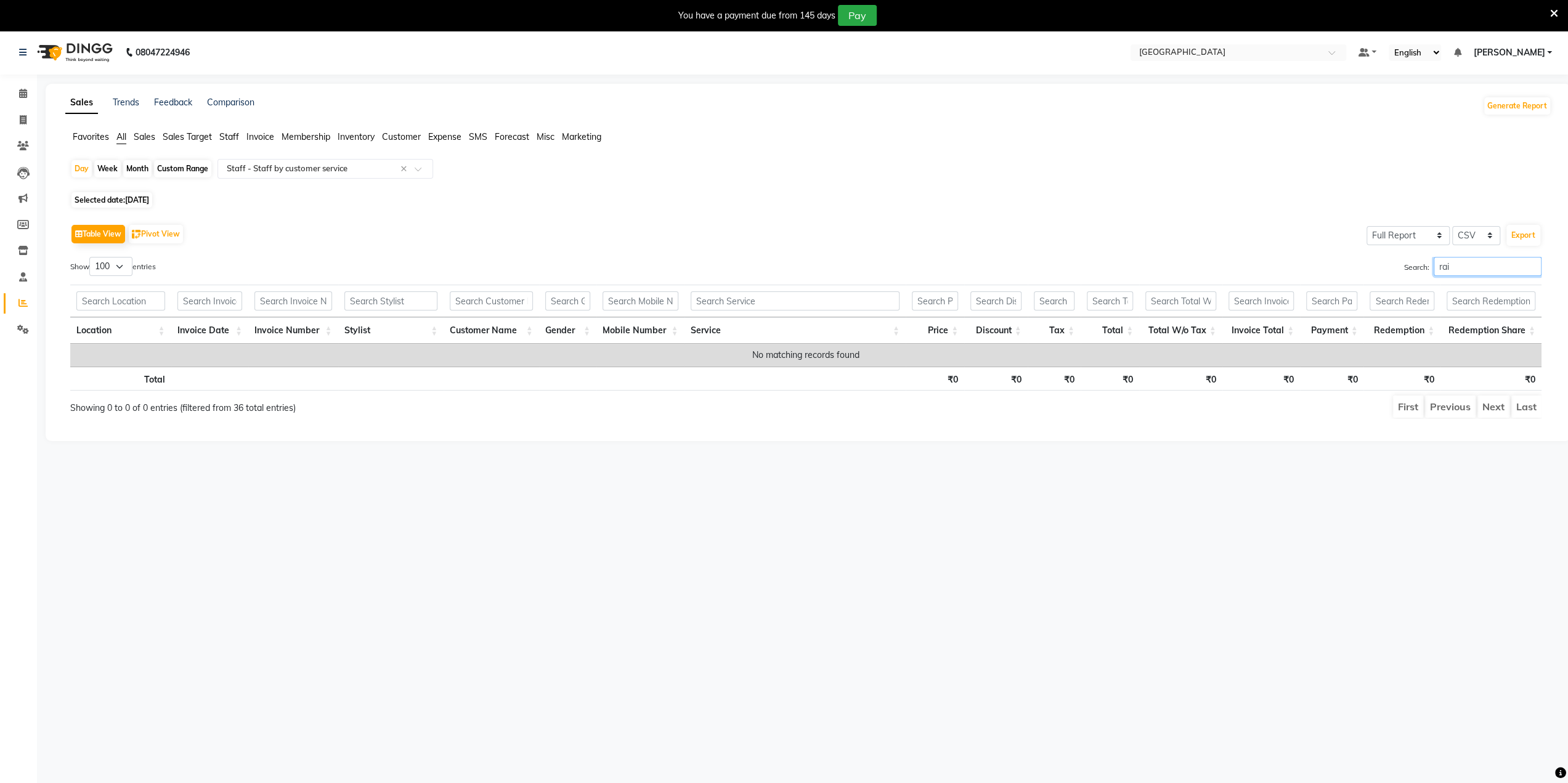
type input "rai"
click at [88, 168] on div "Day" at bounding box center [81, 168] width 21 height 17
select select "8"
select select "2025"
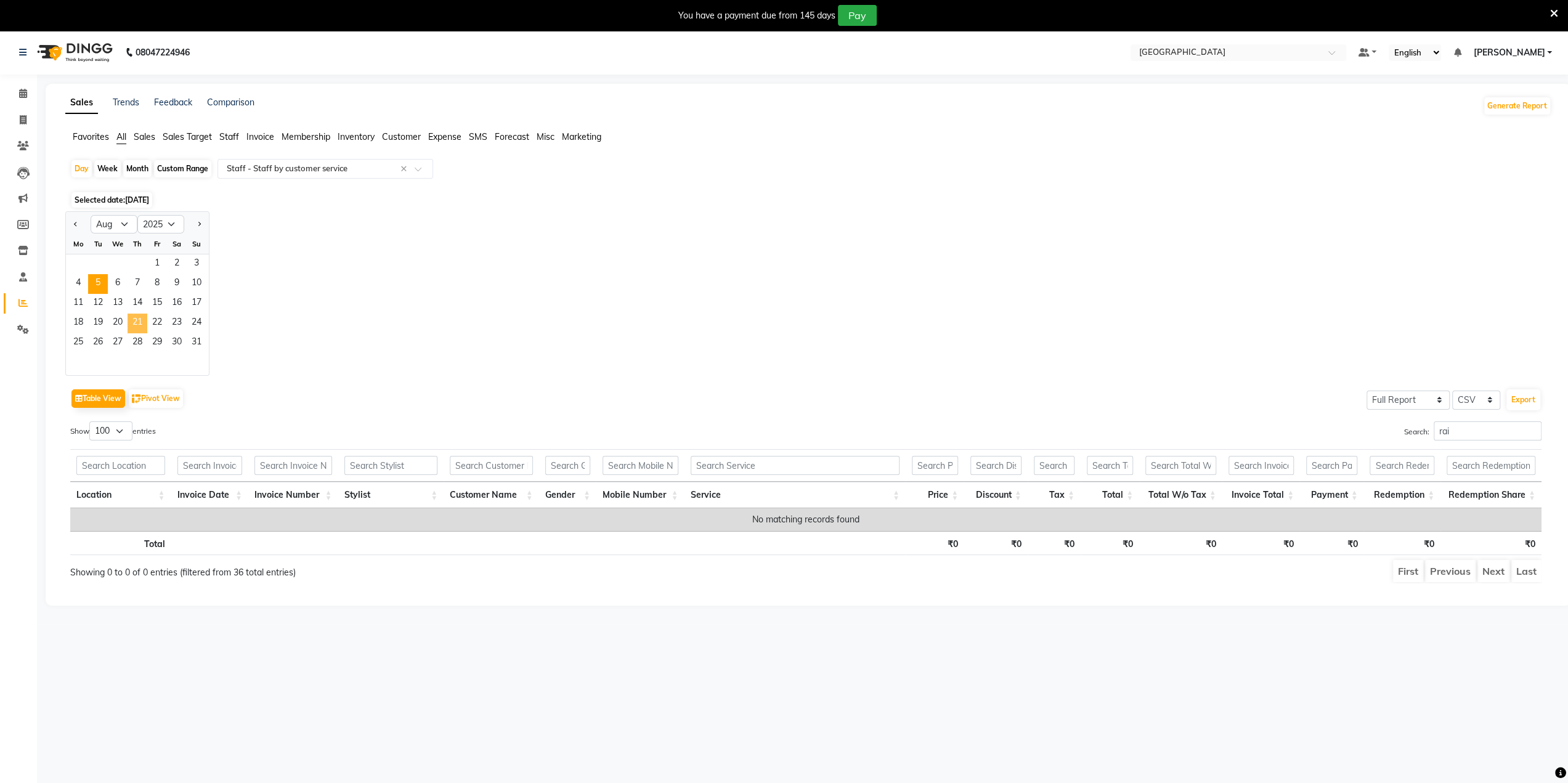
click at [143, 318] on span "21" at bounding box center [138, 323] width 20 height 20
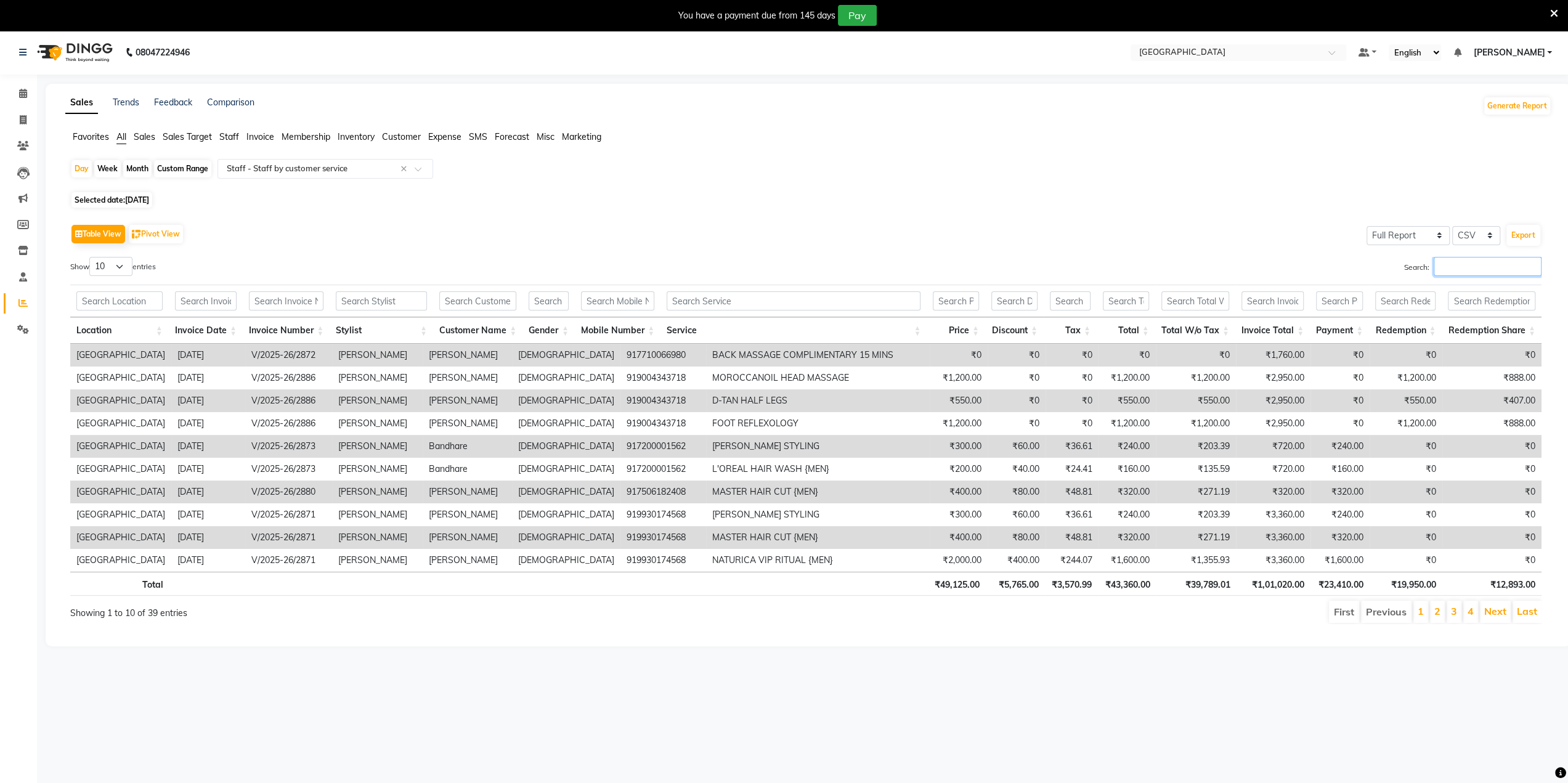
click at [1444, 269] on input "Search:" at bounding box center [1488, 266] width 108 height 19
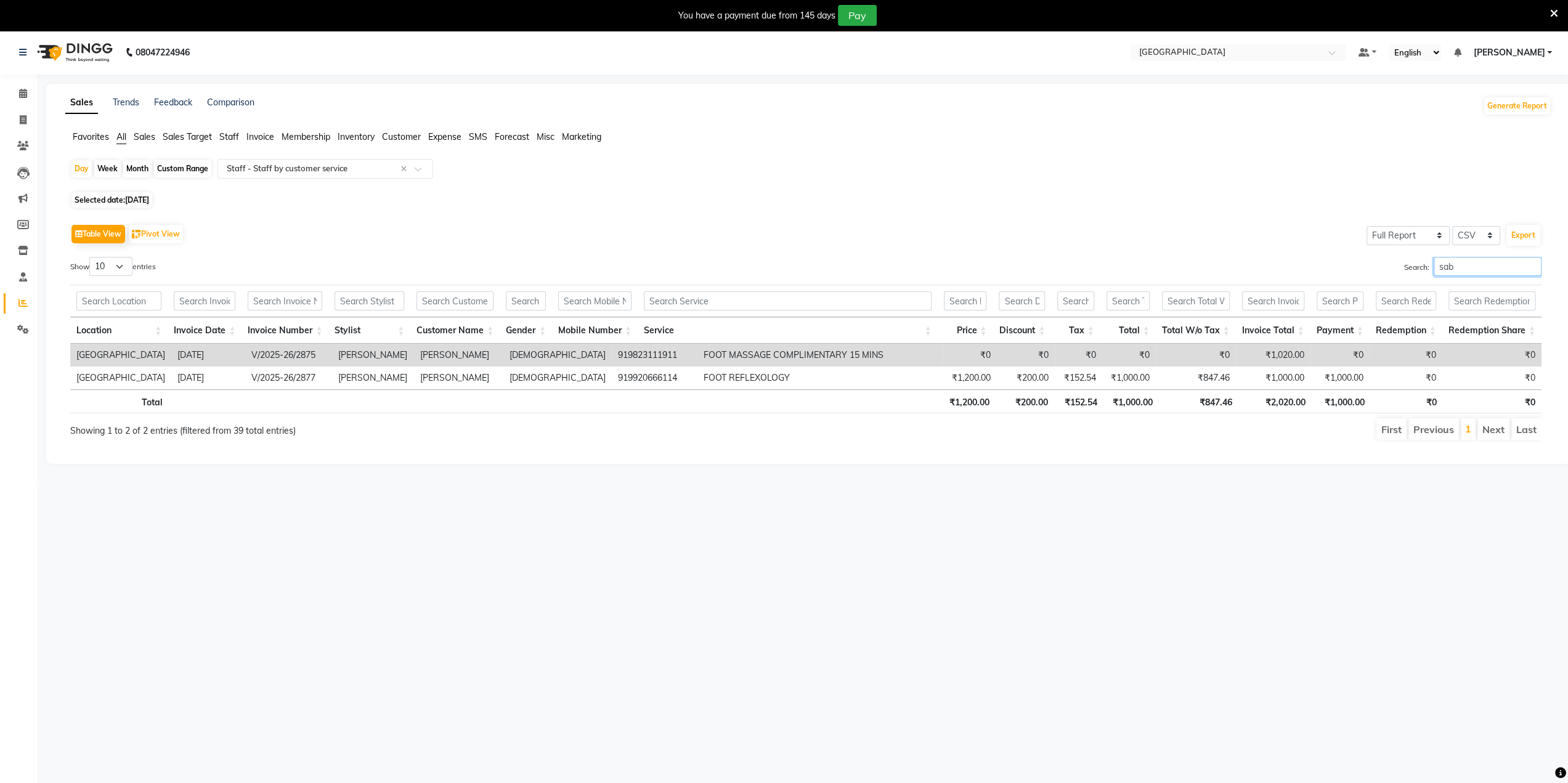
type input "sab"
click at [32, 54] on img at bounding box center [74, 52] width 85 height 34
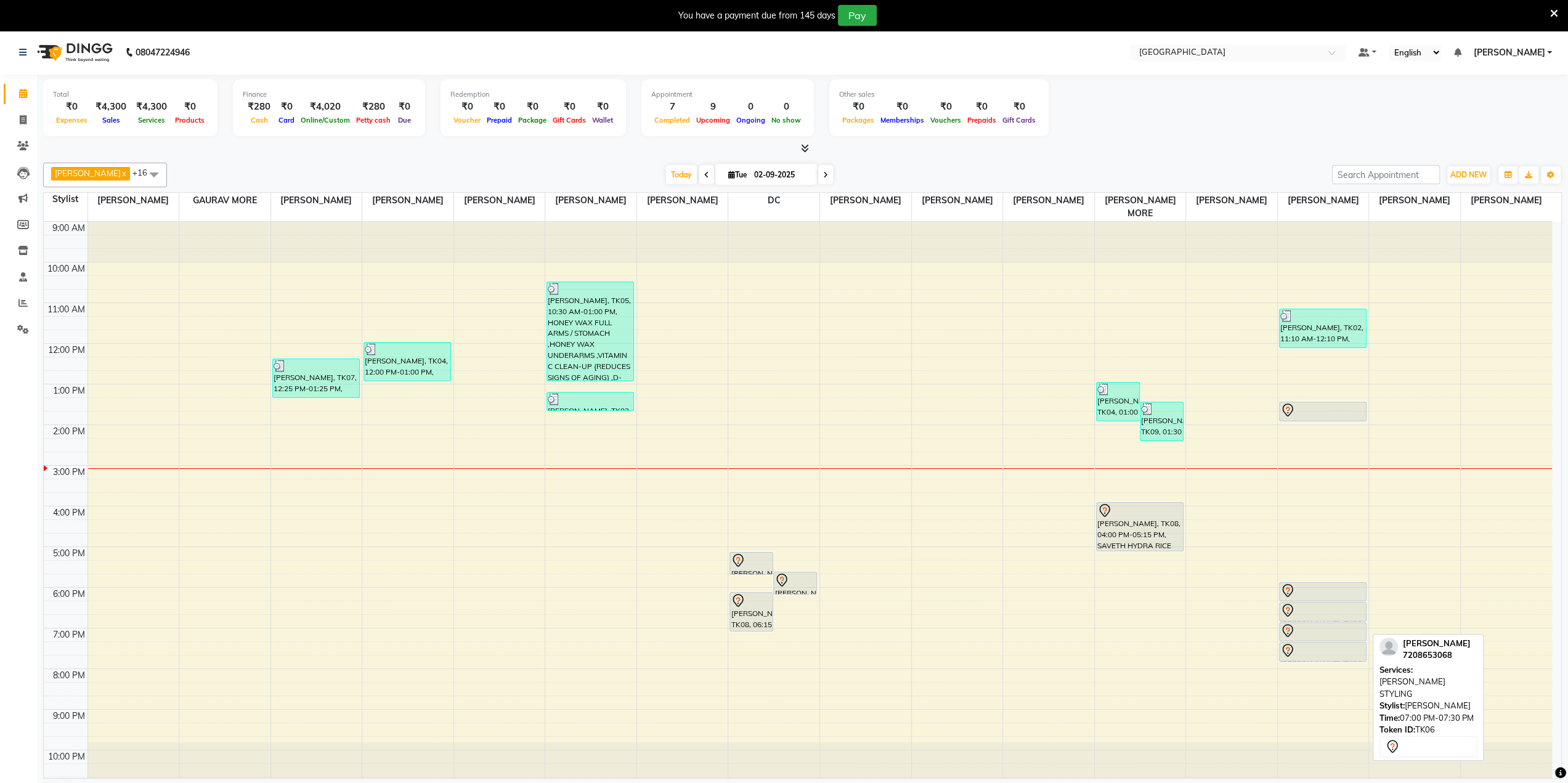
click at [1327, 624] on div at bounding box center [1322, 631] width 85 height 14
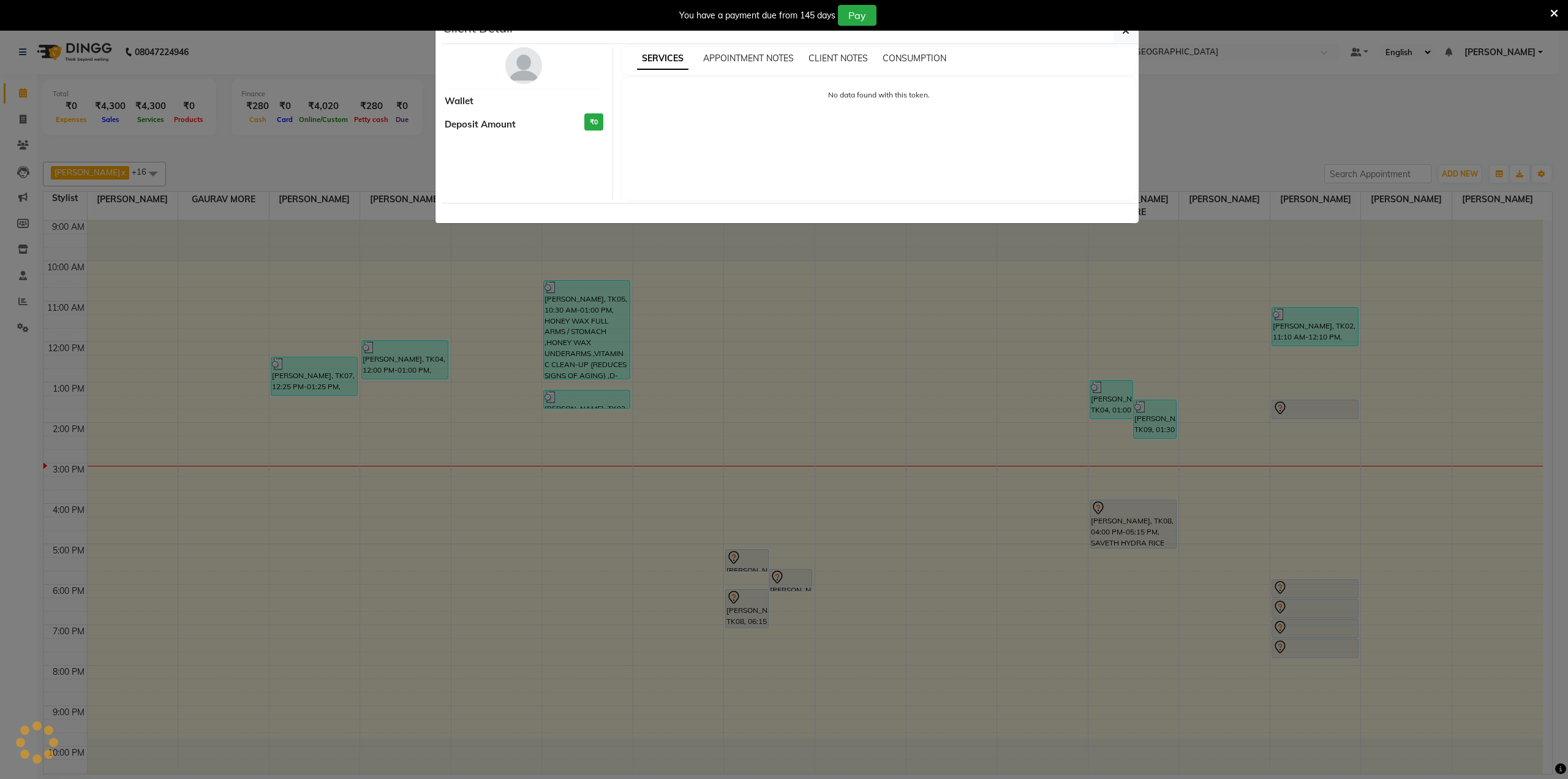
select select "7"
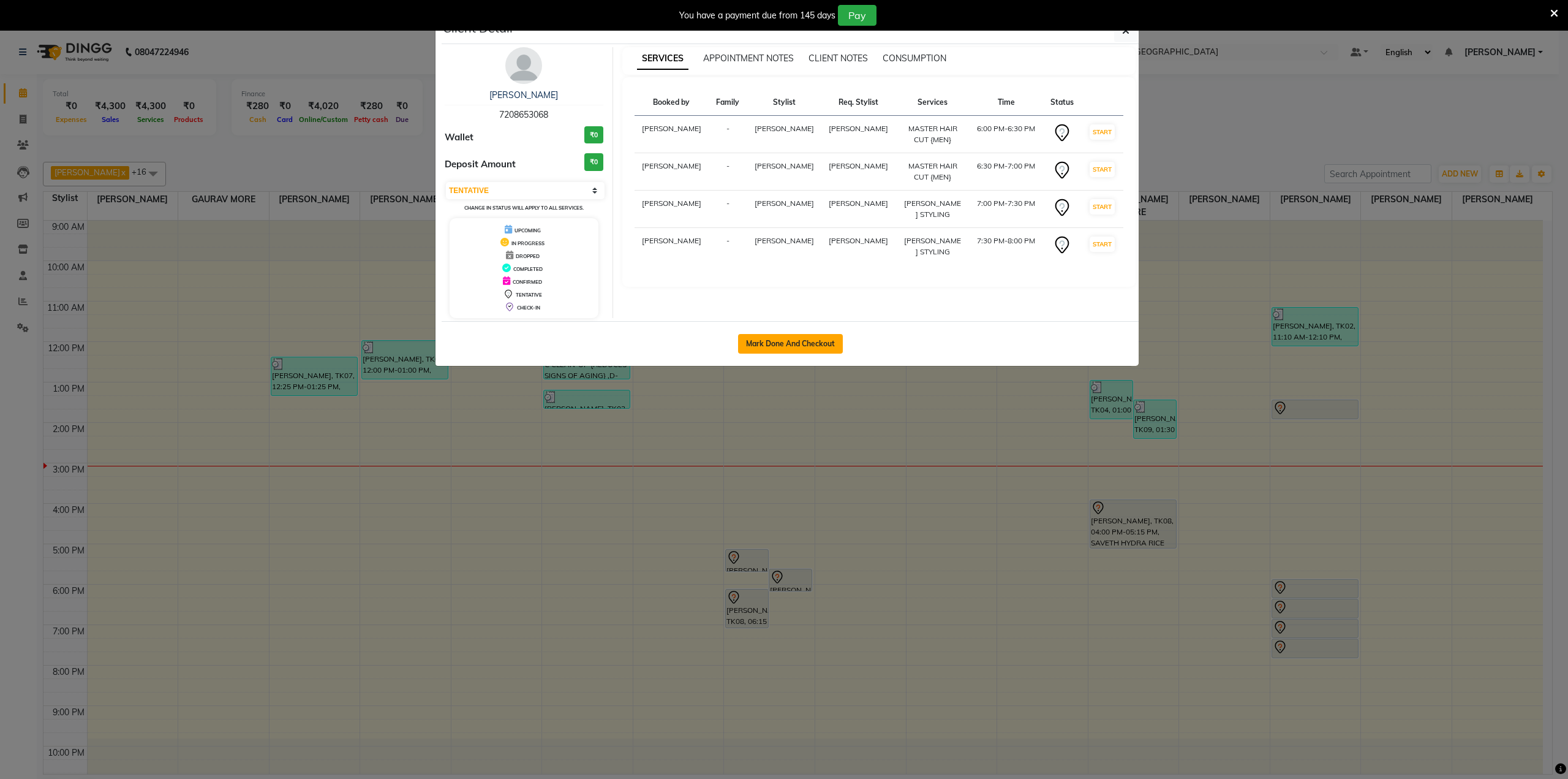
click at [804, 342] on button "Mark Done And Checkout" at bounding box center [790, 344] width 105 height 20
select select "service"
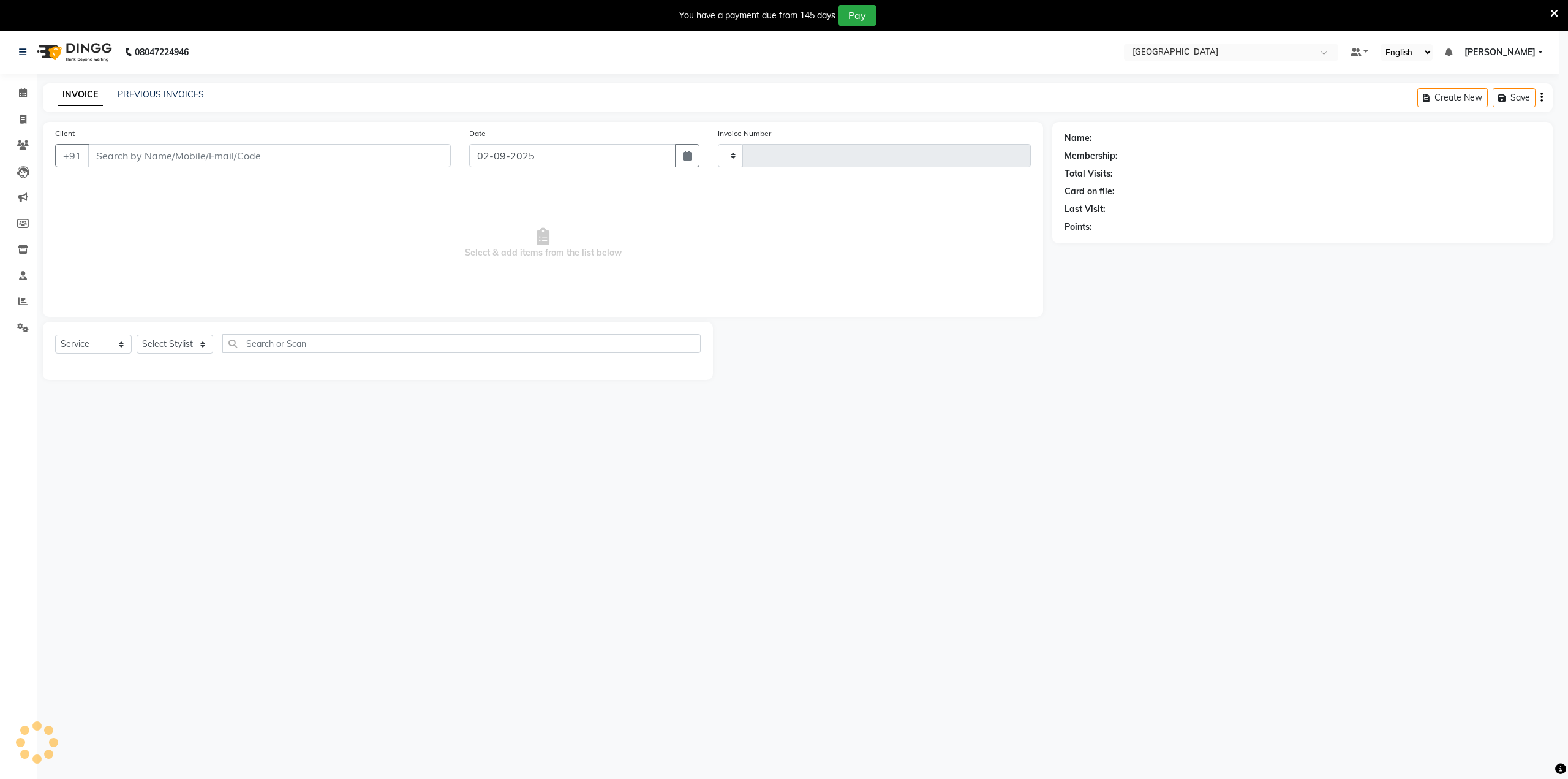
type input "3267"
select select "select"
select select "8096"
click at [24, 52] on icon at bounding box center [22, 52] width 7 height 9
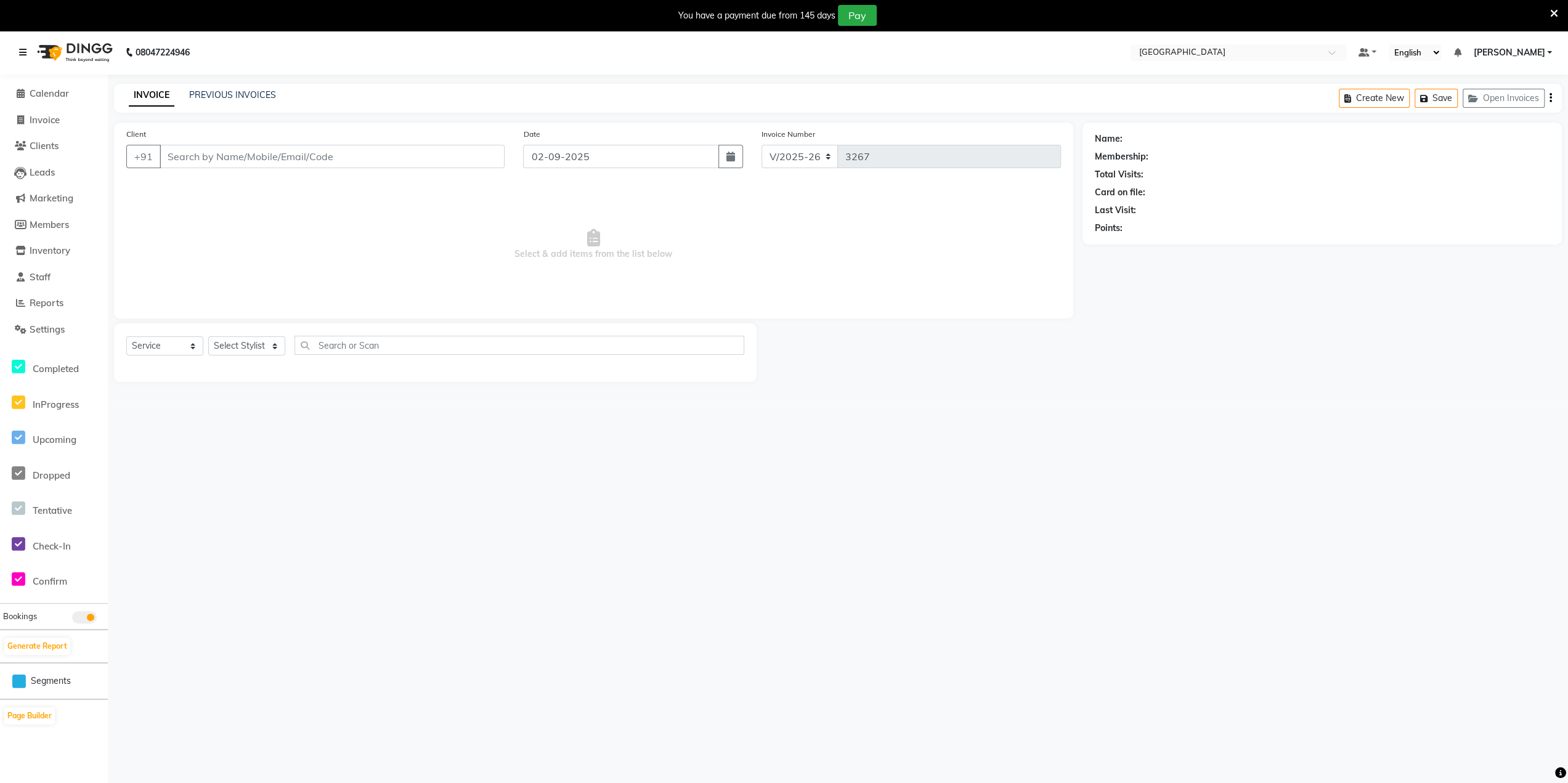
click at [24, 51] on icon at bounding box center [23, 52] width 7 height 9
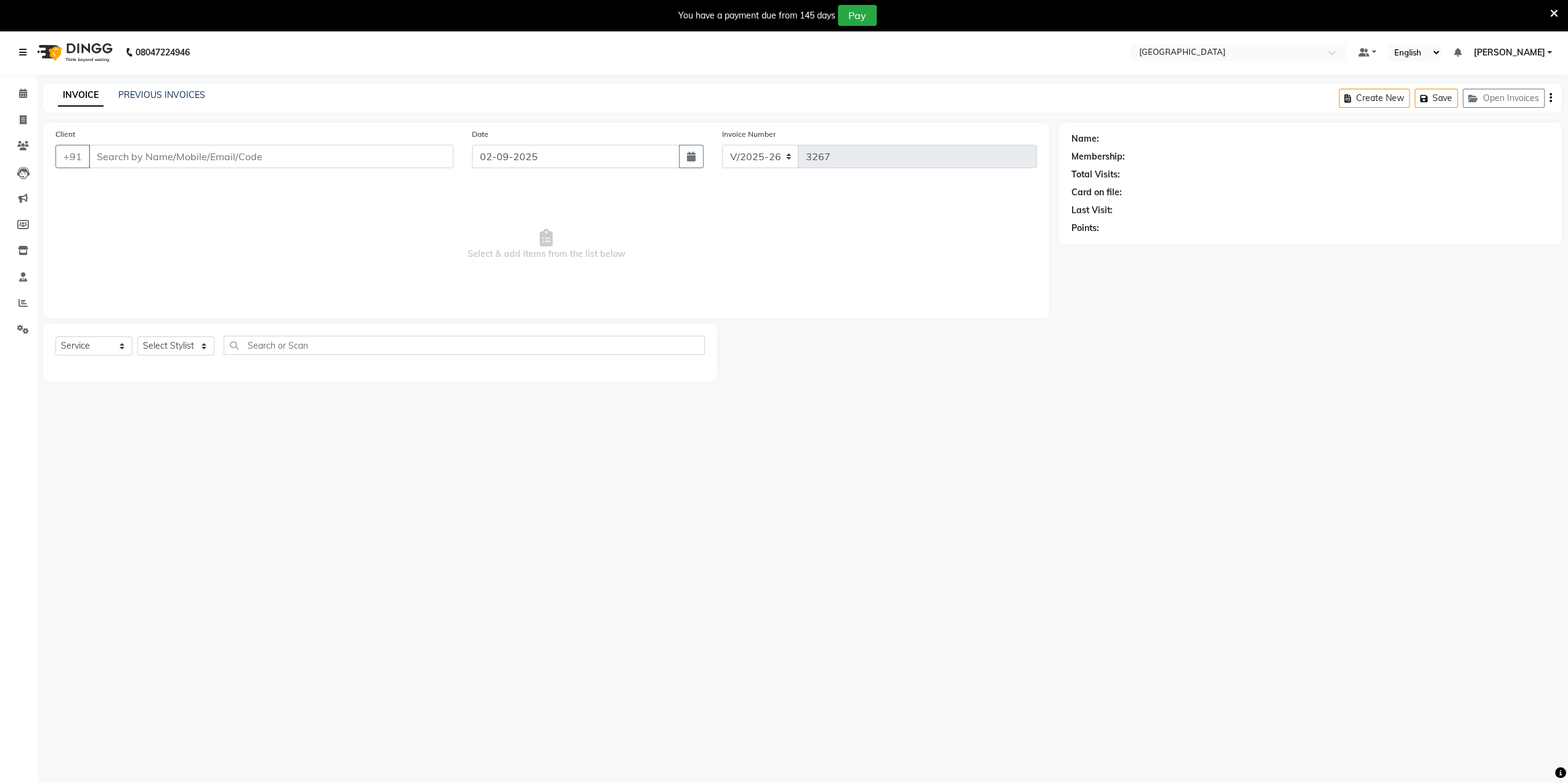
type input "7208653068"
select select "85941"
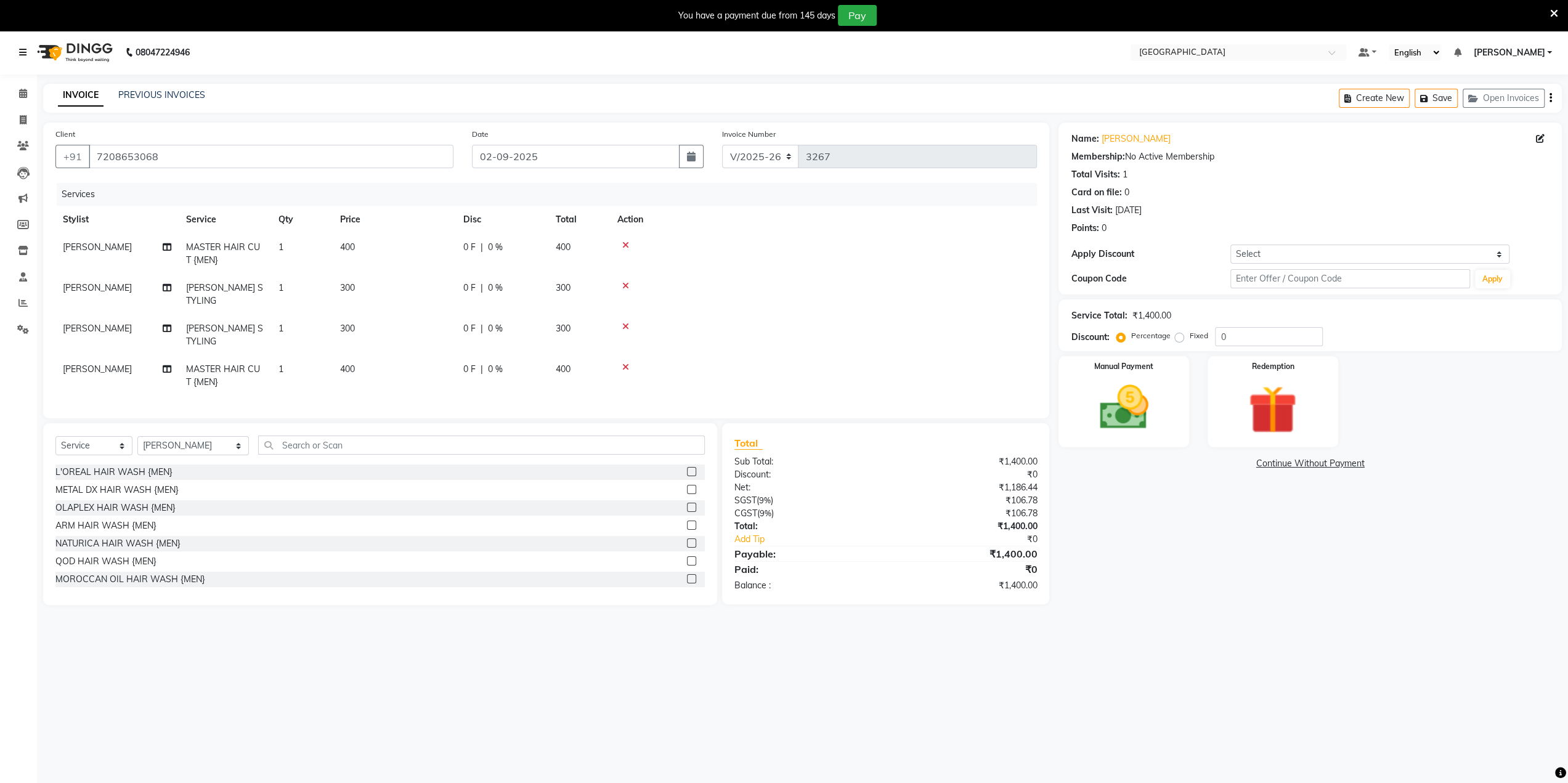
click at [21, 51] on icon at bounding box center [23, 52] width 7 height 9
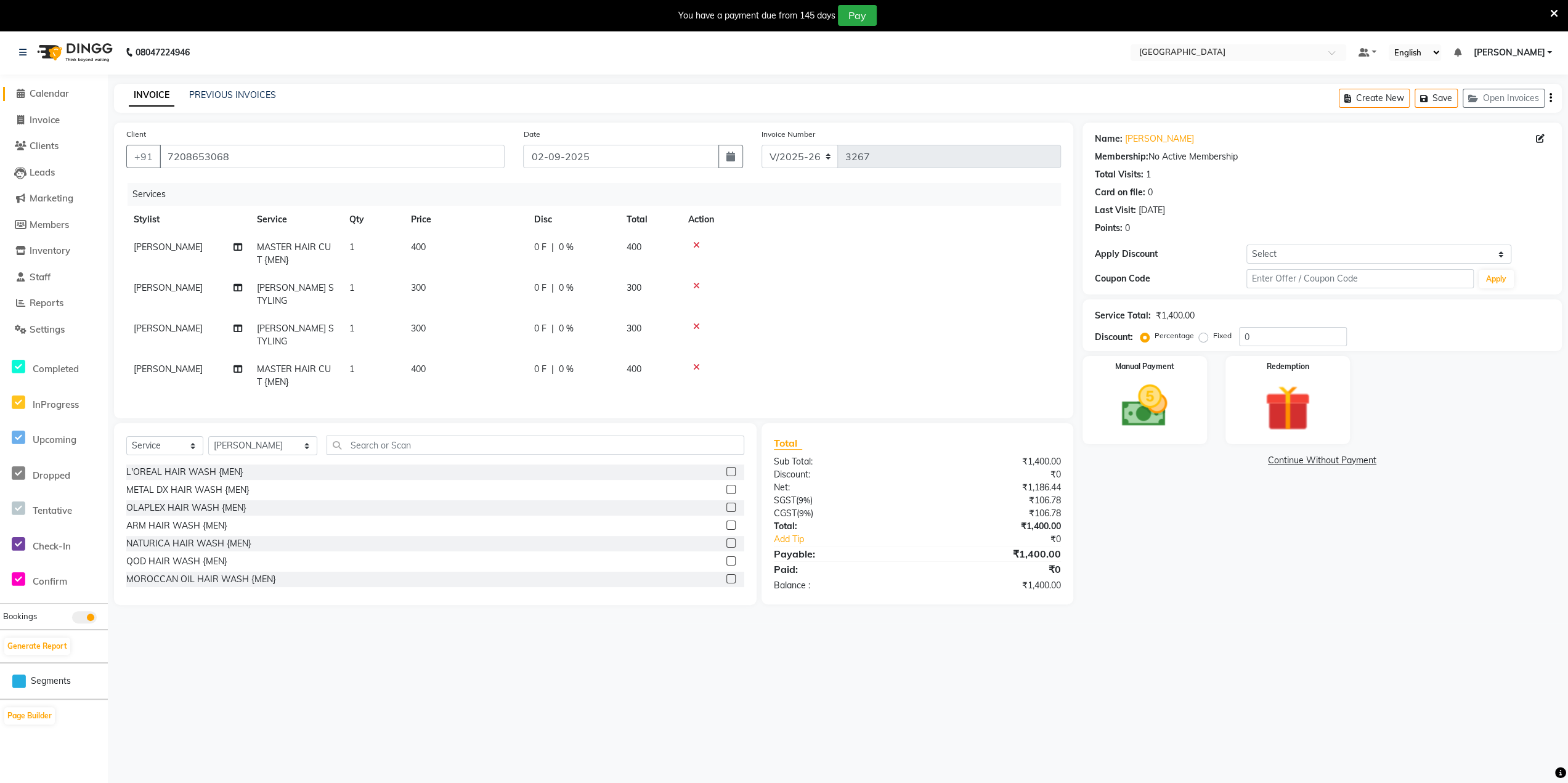
click at [44, 92] on span "Calendar" at bounding box center [50, 93] width 40 height 12
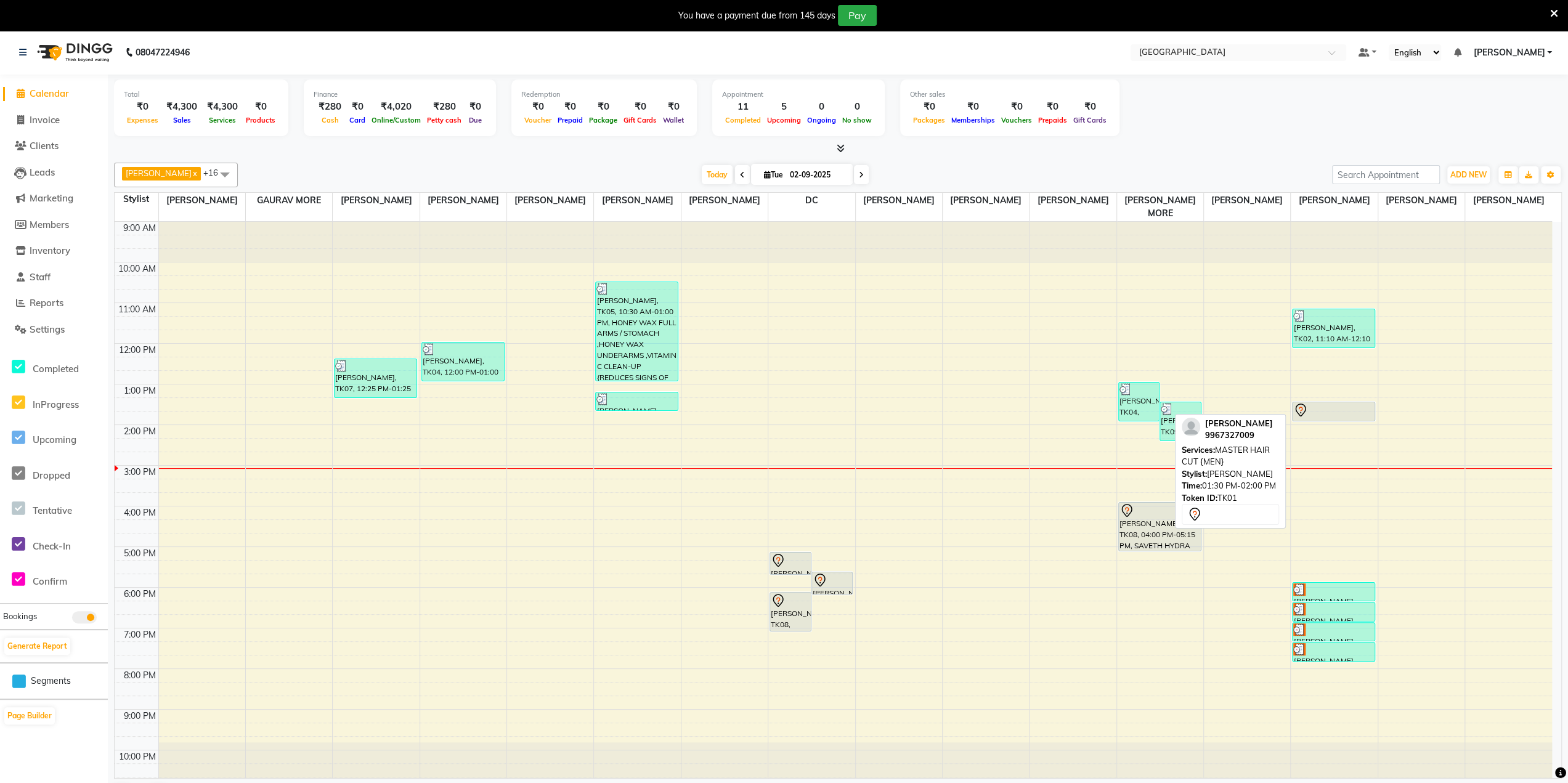
click at [1344, 410] on div at bounding box center [1334, 410] width 81 height 14
select select "7"
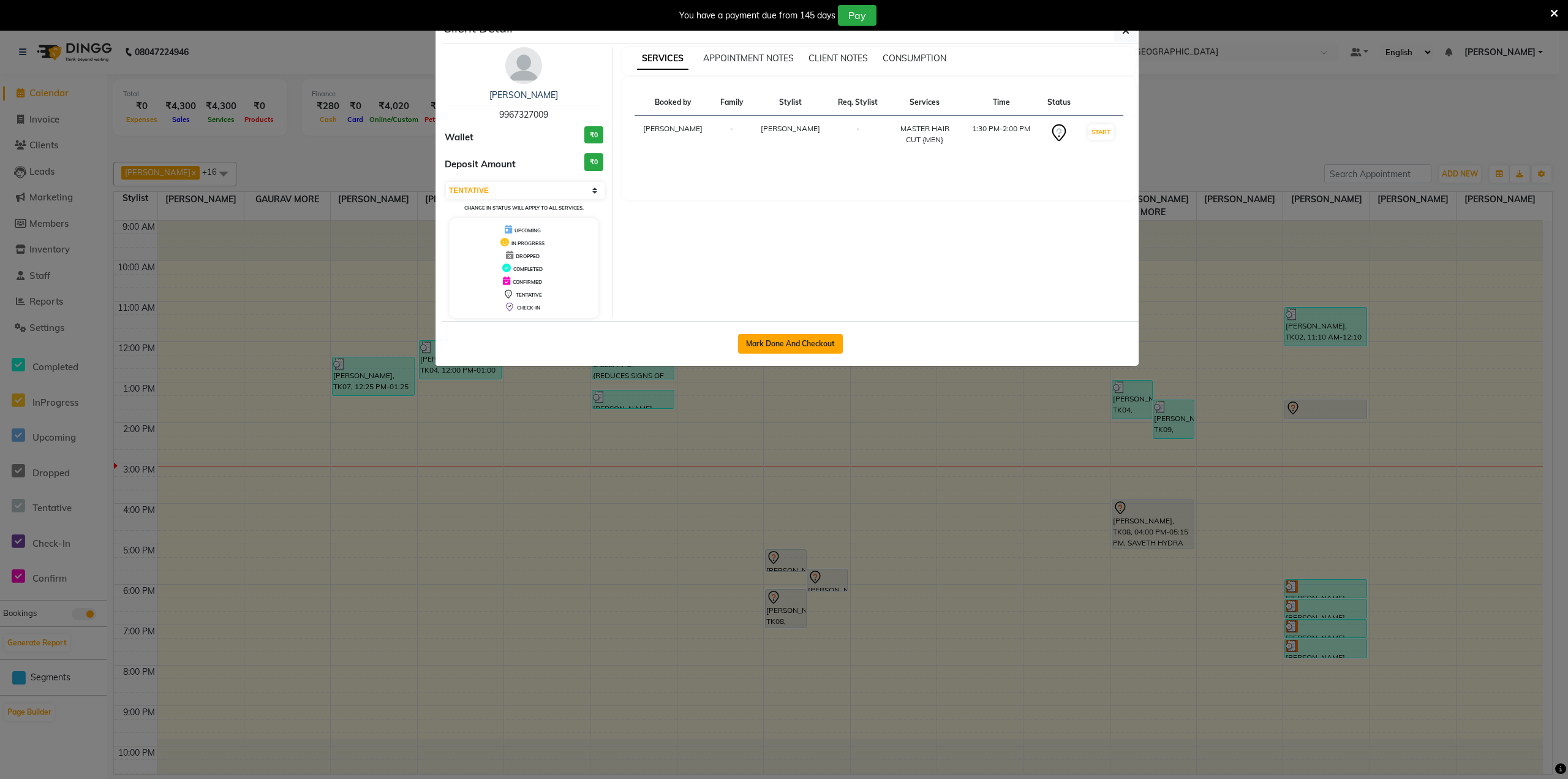
click at [761, 338] on button "Mark Done And Checkout" at bounding box center [790, 344] width 105 height 20
select select "service"
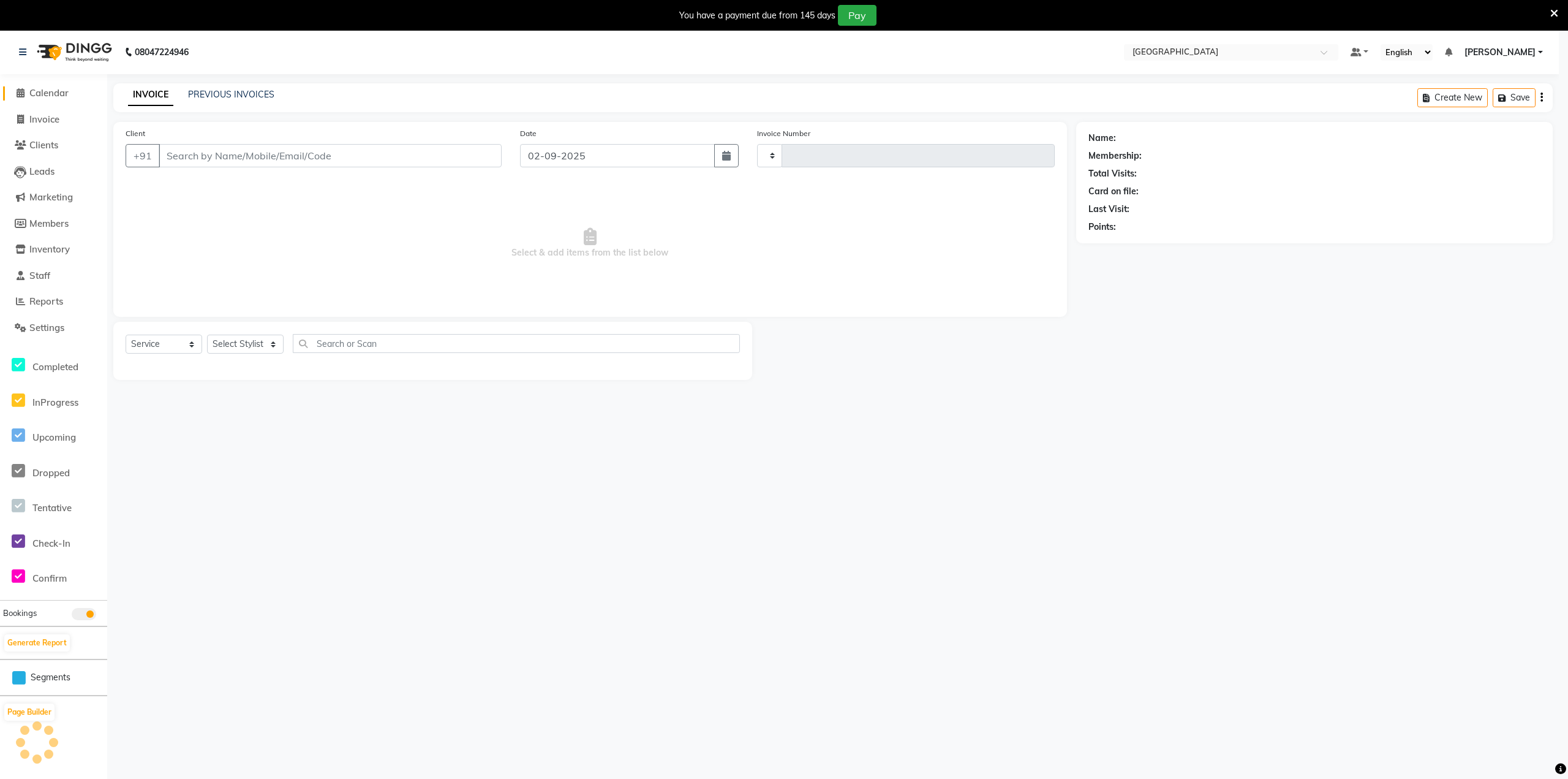
type input "3267"
select select "3"
select select "8096"
type input "9967327009"
select select "85941"
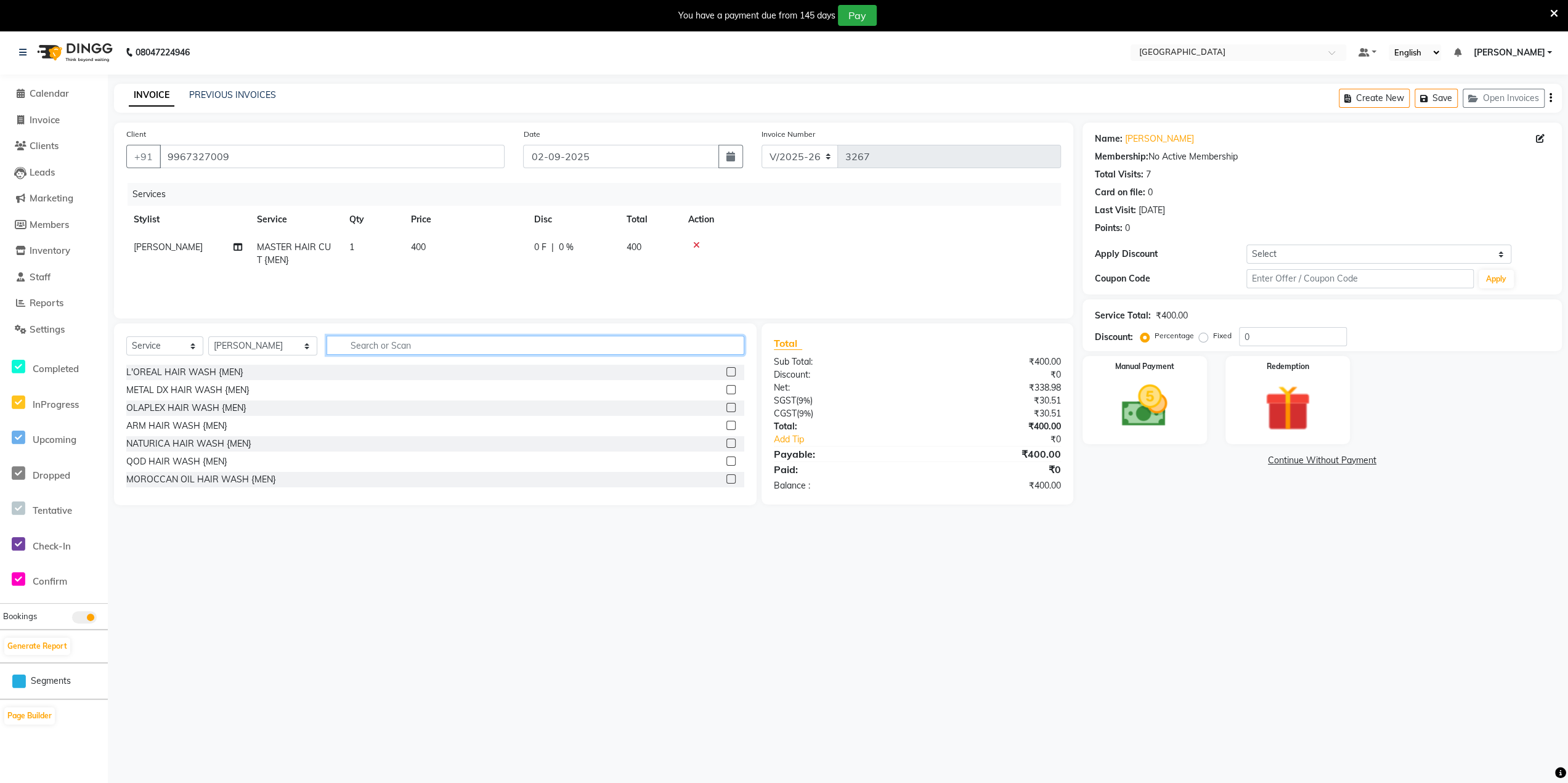
click at [420, 340] on input "text" at bounding box center [535, 345] width 417 height 19
type input "bear"
click at [726, 403] on label at bounding box center [731, 408] width 9 height 9
click at [726, 404] on input "checkbox" at bounding box center [730, 408] width 8 height 8
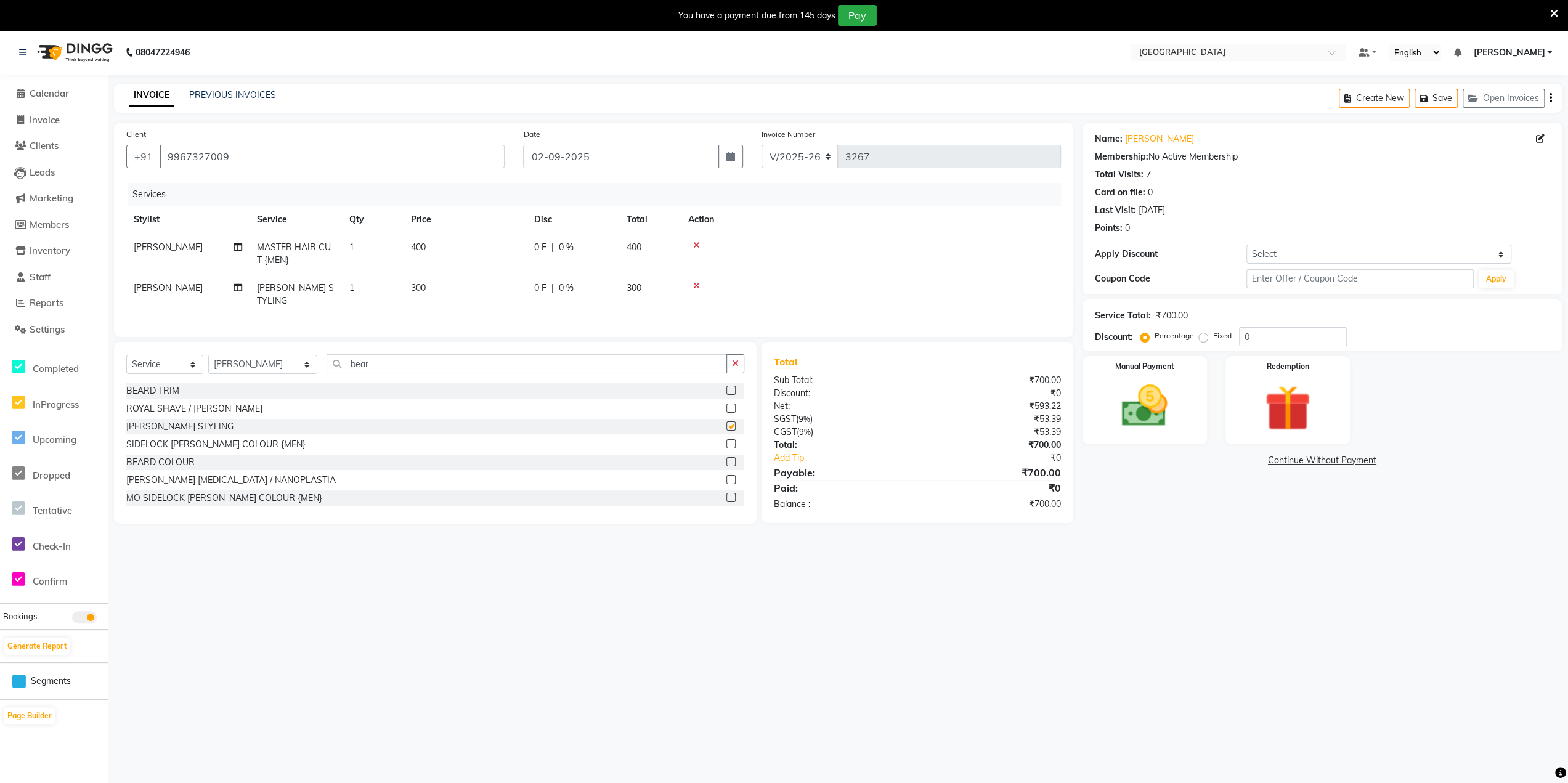
checkbox input "false"
drag, startPoint x: 384, startPoint y: 360, endPoint x: 0, endPoint y: 512, distance: 413.0
click at [1, 433] on app-home "08047224946 Select Location × Salt Salon, Mira Road Default Panel My Panel Engl…" at bounding box center [784, 286] width 1568 height 512
type input "glob"
click at [726, 386] on label at bounding box center [731, 390] width 9 height 9
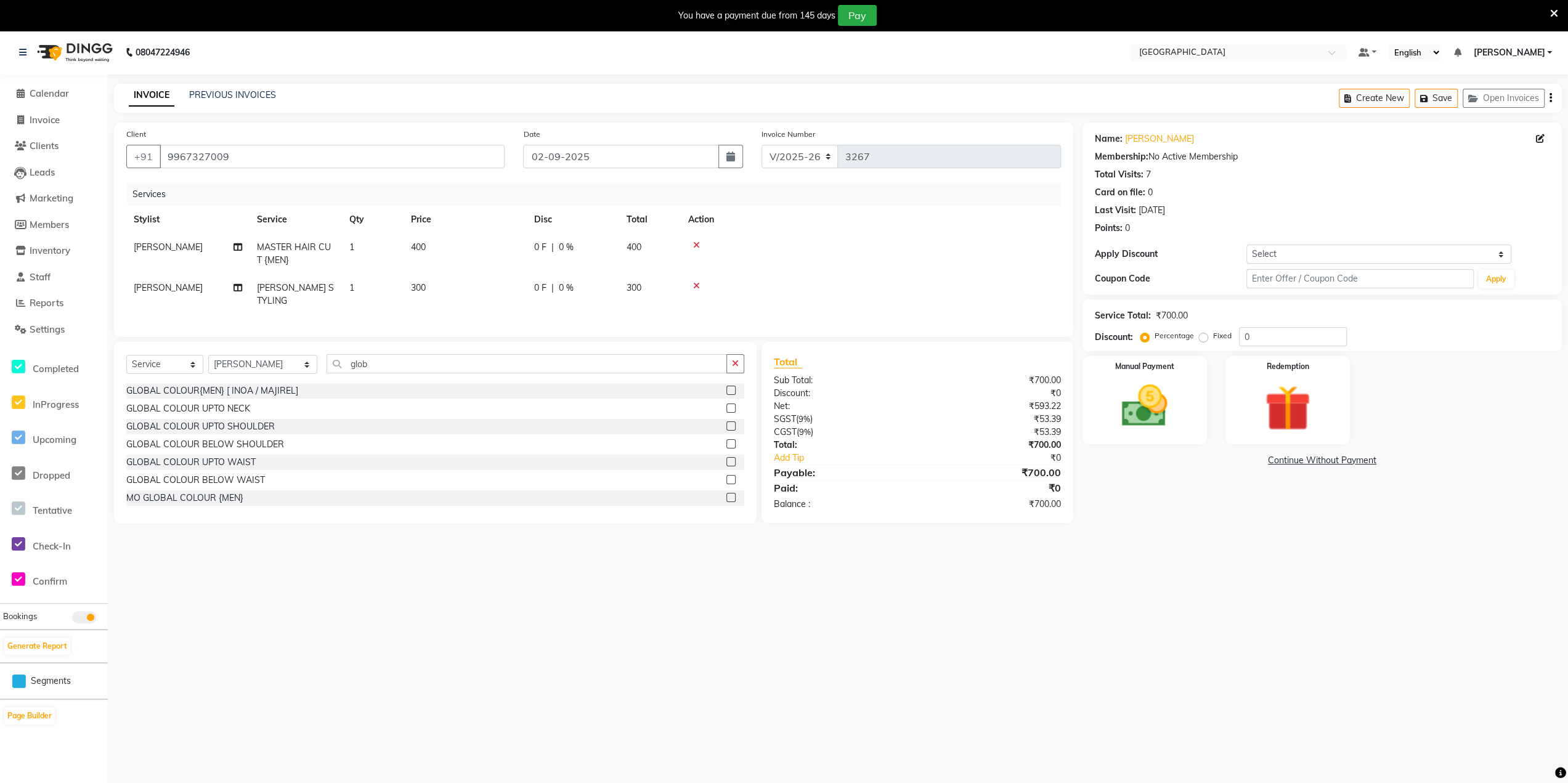
click at [726, 387] on input "checkbox" at bounding box center [730, 391] width 8 height 8
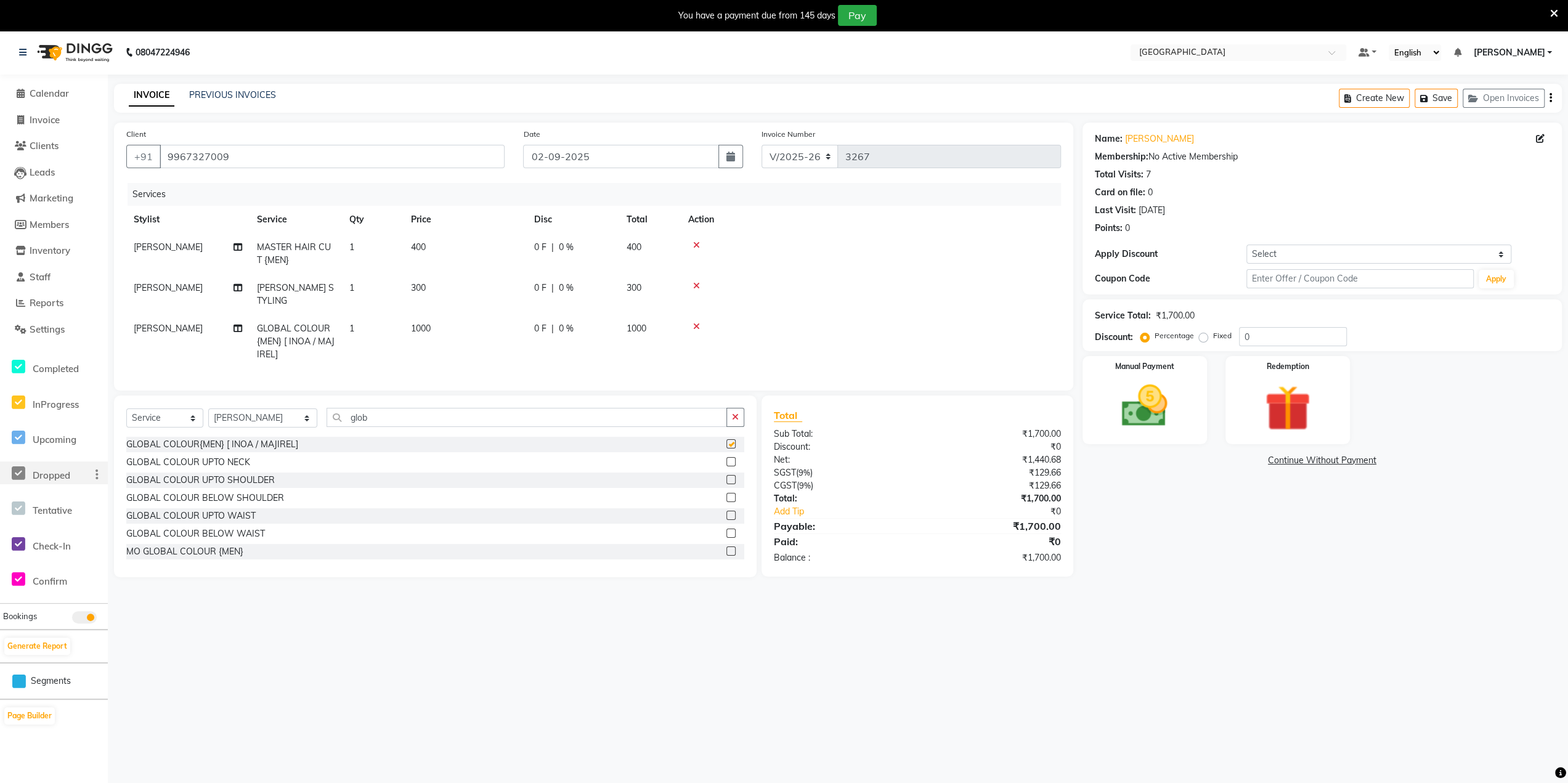
checkbox input "false"
click at [238, 414] on select "Select Stylist [PERSON_NAME] [PERSON_NAME] [PERSON_NAME] [PERSON_NAME] MORE DC …" at bounding box center [262, 418] width 109 height 19
click at [380, 508] on div "GLOBAL COLOUR UPTO WAIST" at bounding box center [435, 516] width 617 height 15
click at [364, 412] on input "glob" at bounding box center [527, 417] width 400 height 19
click at [274, 409] on select "Select Stylist [PERSON_NAME] [PERSON_NAME] [PERSON_NAME] [PERSON_NAME] MORE DC …" at bounding box center [262, 418] width 109 height 19
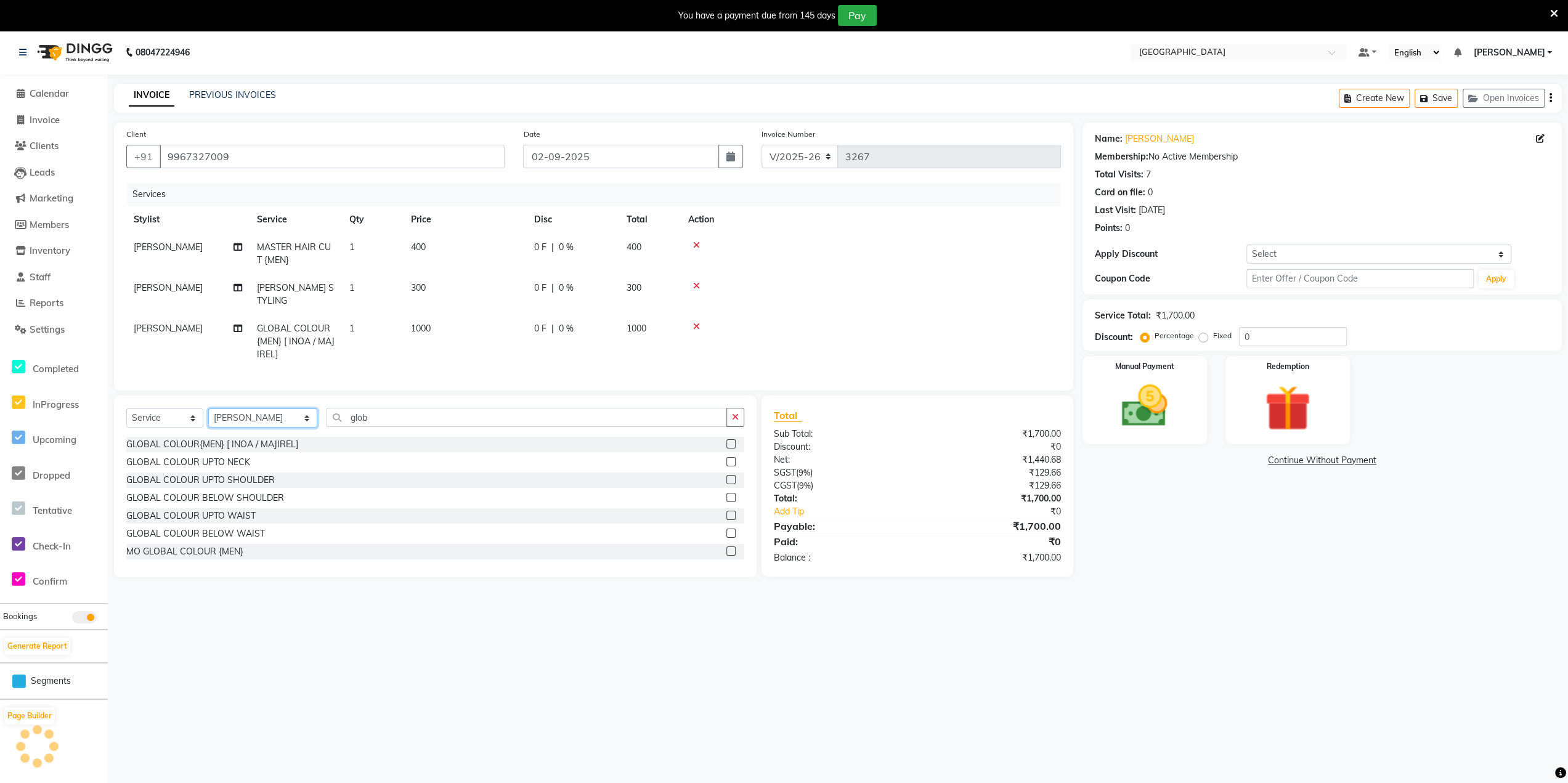
select select "80712"
click at [208, 409] on select "Select Stylist [PERSON_NAME] [PERSON_NAME] [PERSON_NAME] [PERSON_NAME] MORE DC …" at bounding box center [262, 418] width 109 height 19
drag, startPoint x: 350, startPoint y: 417, endPoint x: 202, endPoint y: 436, distance: 149.2
click at [311, 423] on div "Select Service Product Membership Package Voucher Prepaid Gift Card Select Styl…" at bounding box center [435, 422] width 617 height 29
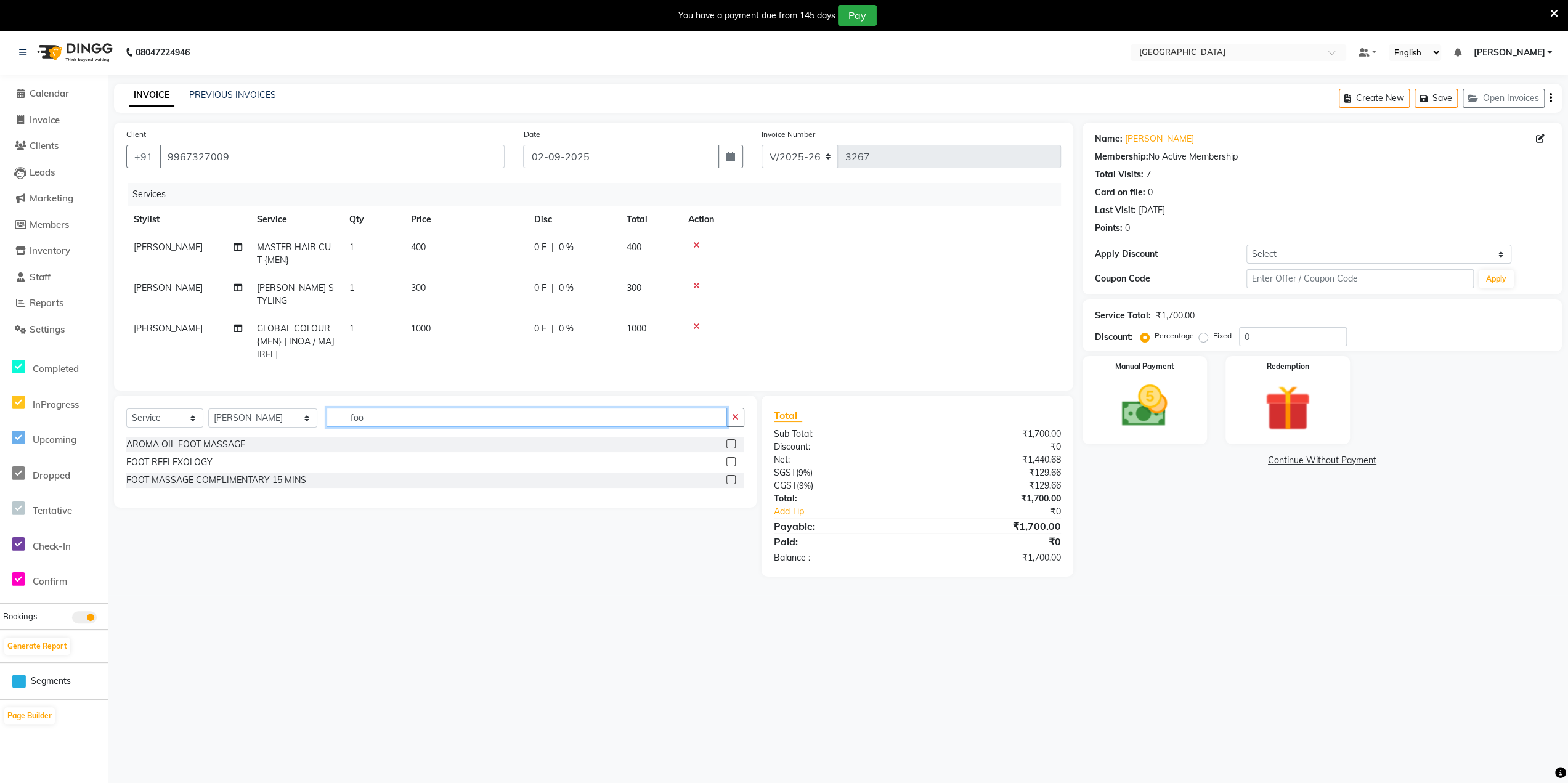
type input "foo"
click at [733, 476] on label at bounding box center [731, 480] width 9 height 9
click at [733, 476] on input "checkbox" at bounding box center [730, 480] width 8 height 8
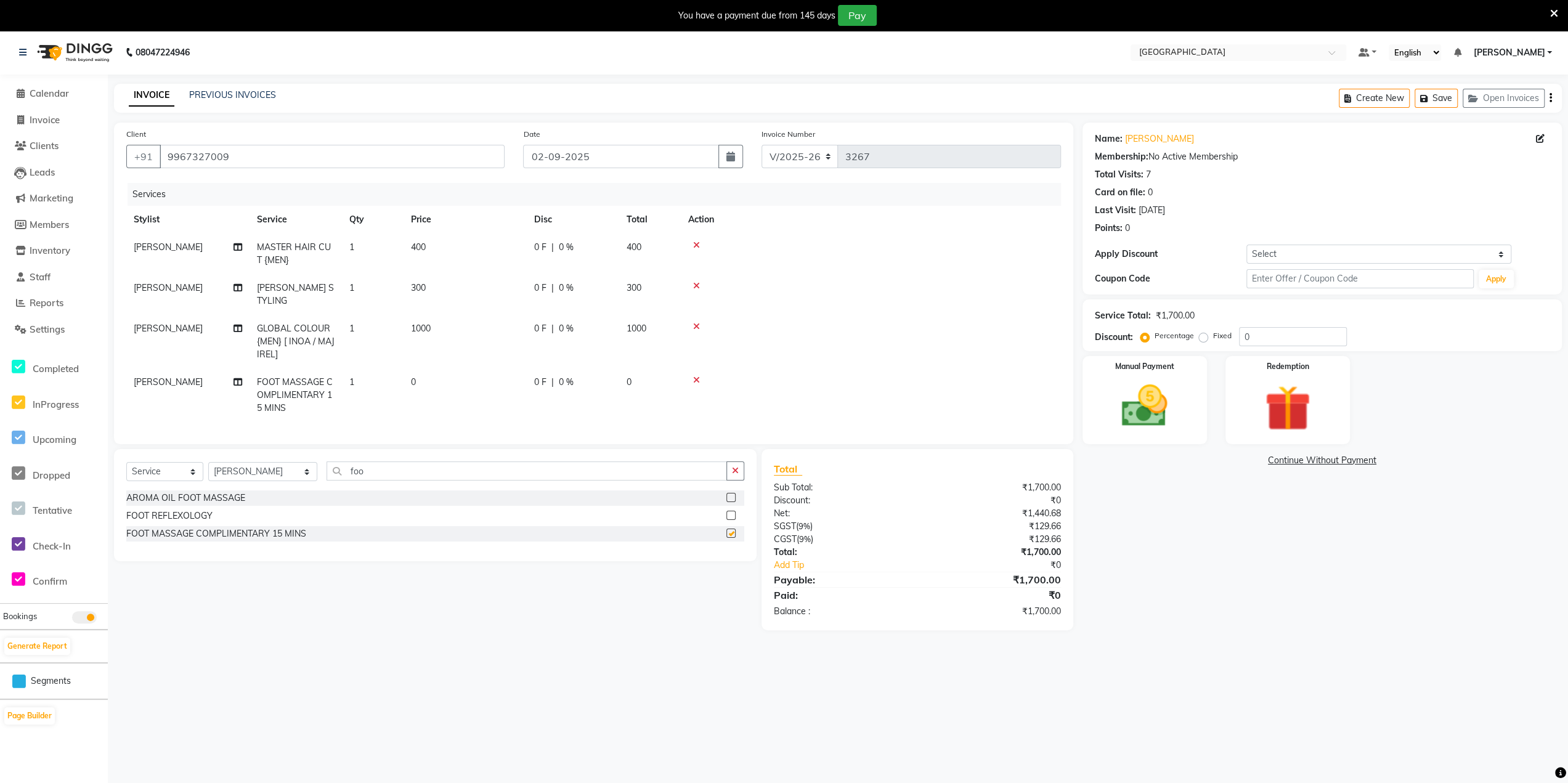
checkbox input "false"
drag, startPoint x: 1380, startPoint y: 265, endPoint x: 1379, endPoint y: 273, distance: 8.1
click at [1380, 265] on div "Name: [PERSON_NAME] Membership: No Active Membership Total Visits: 7 Card on fi…" at bounding box center [1322, 208] width 479 height 172
click at [1373, 264] on div "Name: [PERSON_NAME] Membership: No Active Membership Total Visits: 7 Card on fi…" at bounding box center [1322, 208] width 479 height 172
drag, startPoint x: 1258, startPoint y: 258, endPoint x: 1276, endPoint y: 254, distance: 18.4
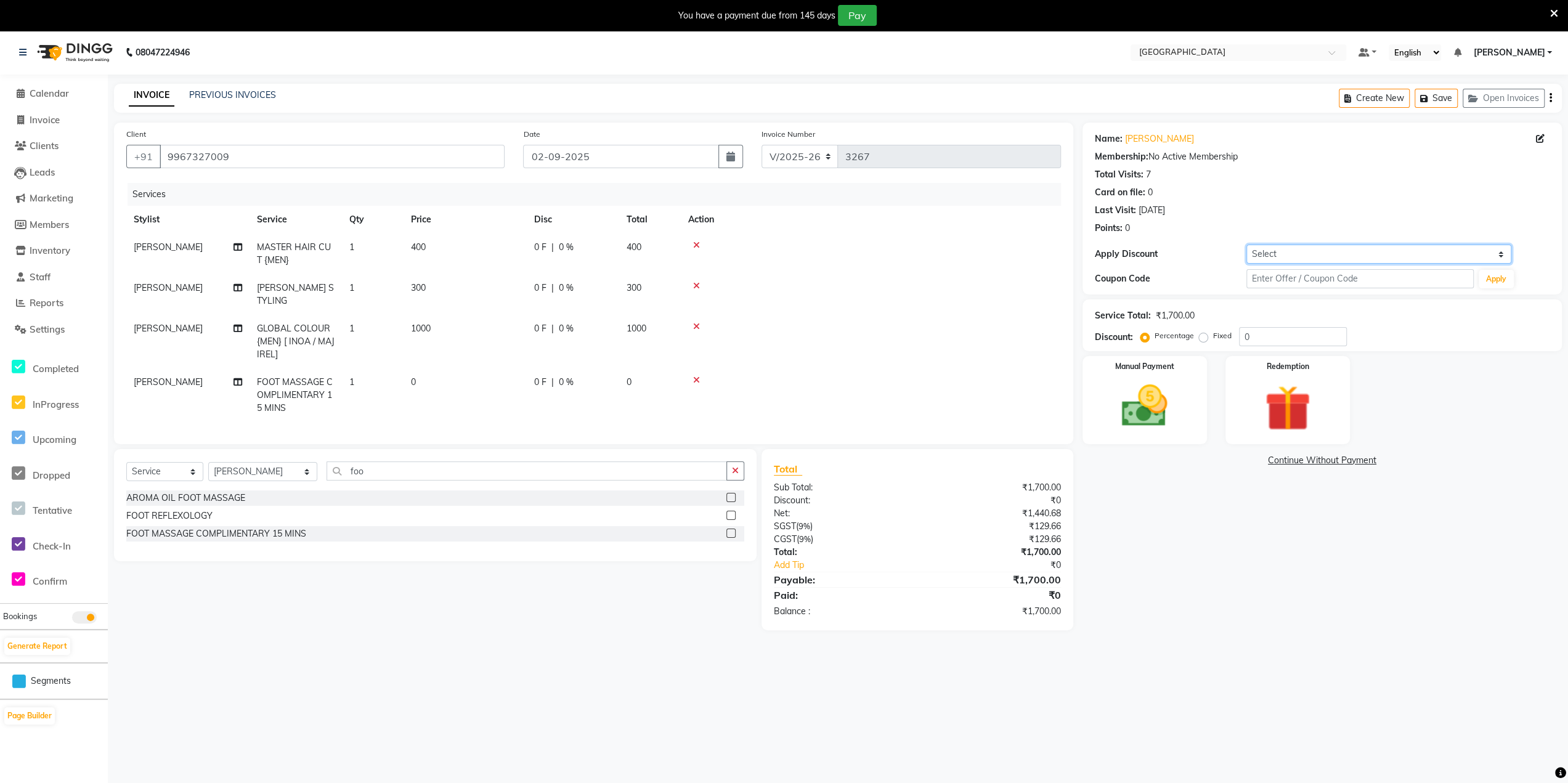
click at [1258, 258] on select "Select Coupon → 500 Coupons Coupon → Kalpataru20 Coupon → Veda20 Coupon → Salt-…" at bounding box center [1379, 254] width 266 height 19
select select "4: Object"
click at [1247, 245] on select "Select Coupon → 500 Coupons Coupon → Kalpataru20 Coupon → Veda20 Coupon → Salt-…" at bounding box center [1379, 254] width 266 height 19
type input "20"
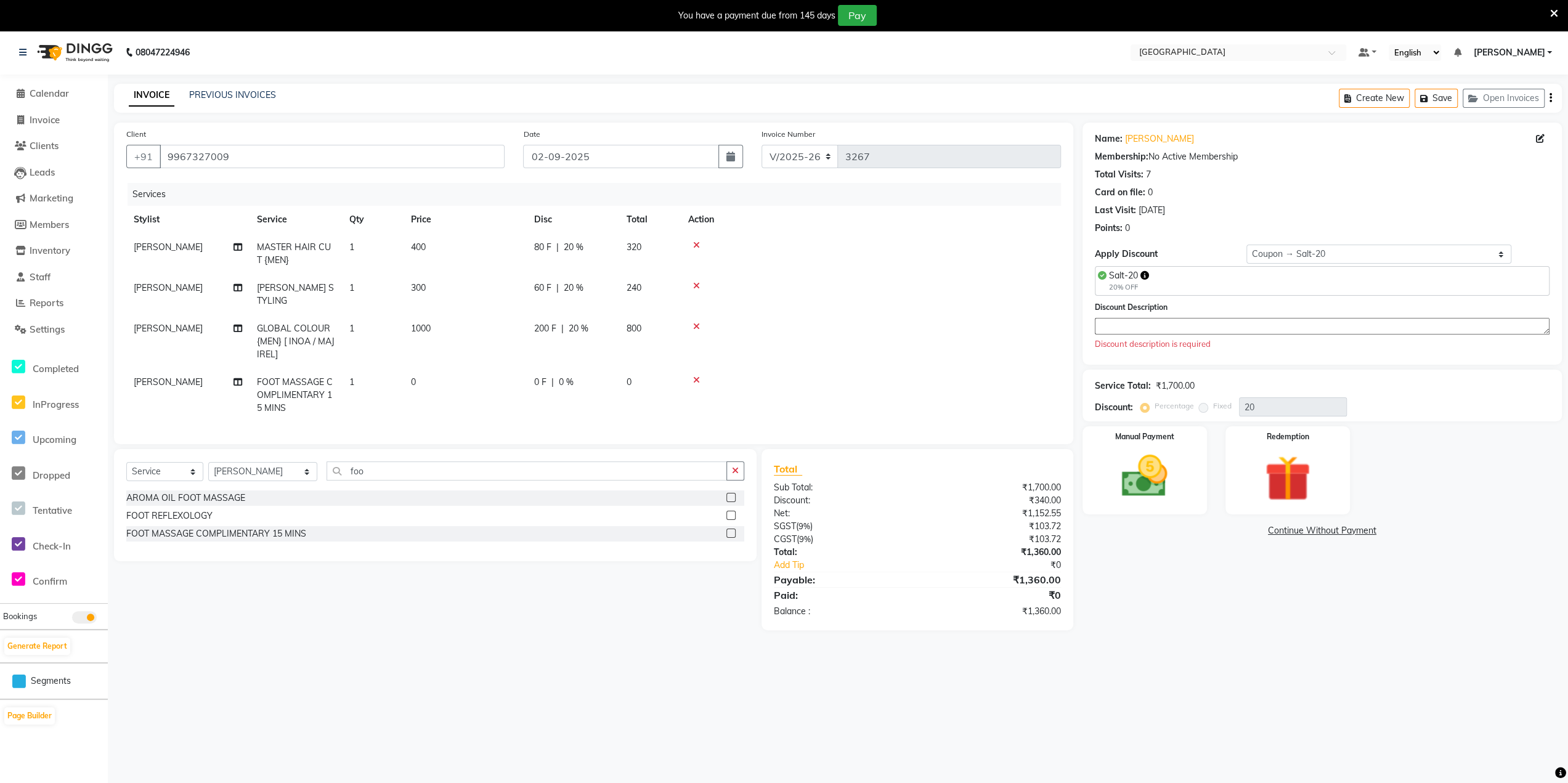
click at [1170, 350] on div "Discount Description Discount description is required" at bounding box center [1322, 330] width 473 height 59
click at [1160, 320] on textarea at bounding box center [1321, 326] width 455 height 16
type textarea "20"
click at [1188, 446] on div "Manual Payment" at bounding box center [1145, 459] width 130 height 92
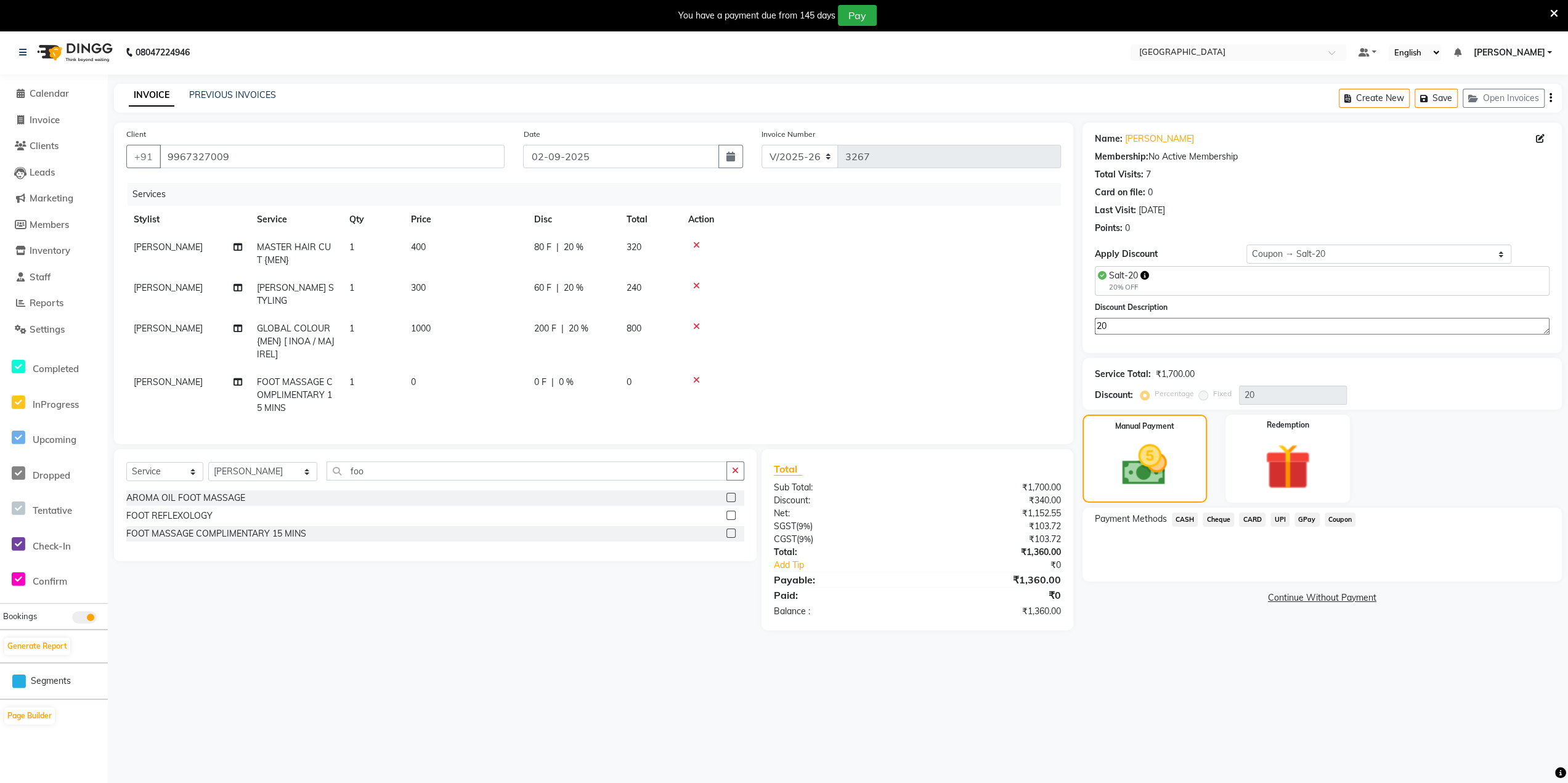
click at [1293, 517] on div "GPay" at bounding box center [1305, 520] width 31 height 16
click at [1305, 517] on span "GPay" at bounding box center [1307, 519] width 25 height 14
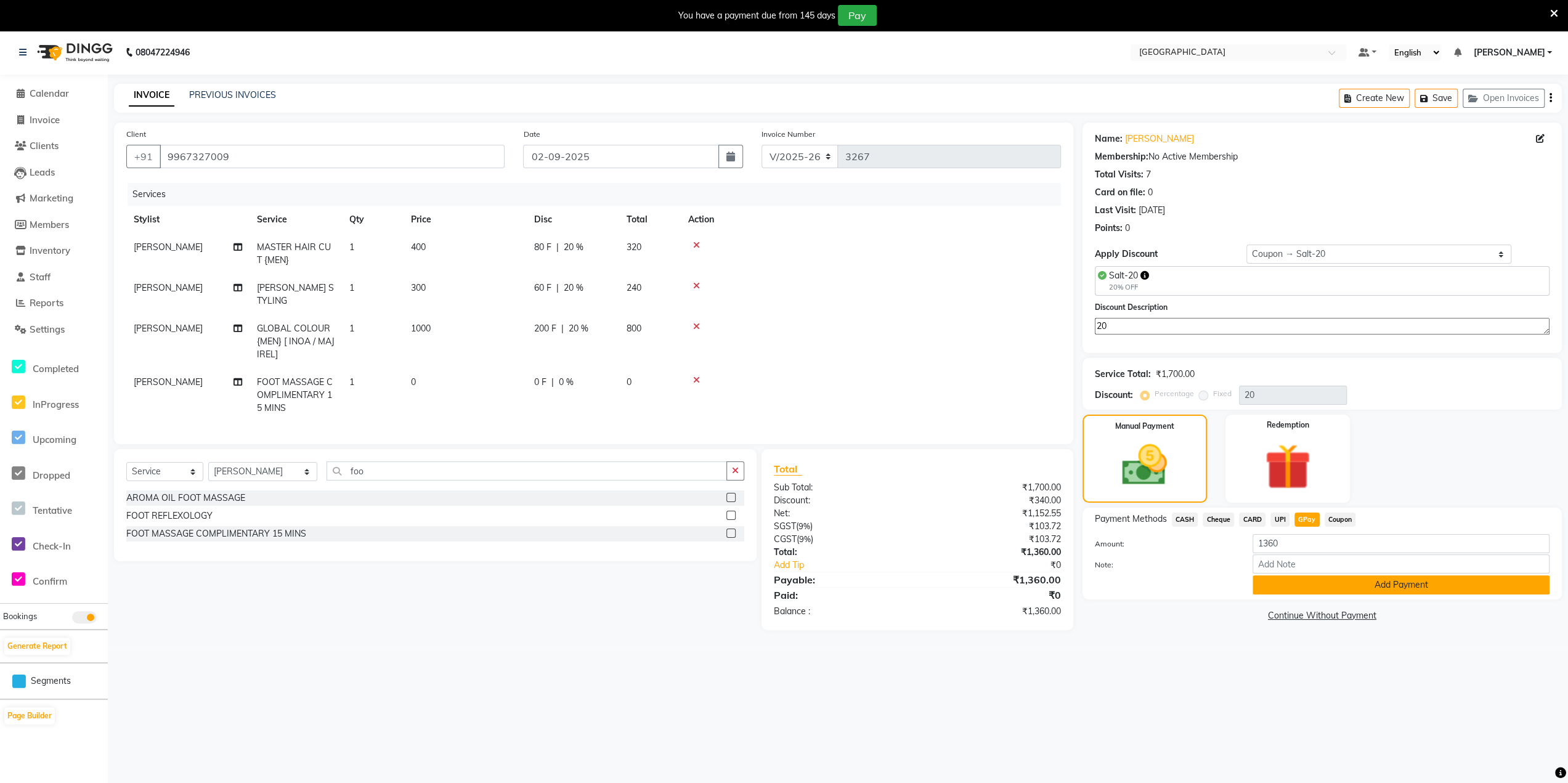
click at [1310, 577] on button "Add Payment" at bounding box center [1401, 584] width 297 height 19
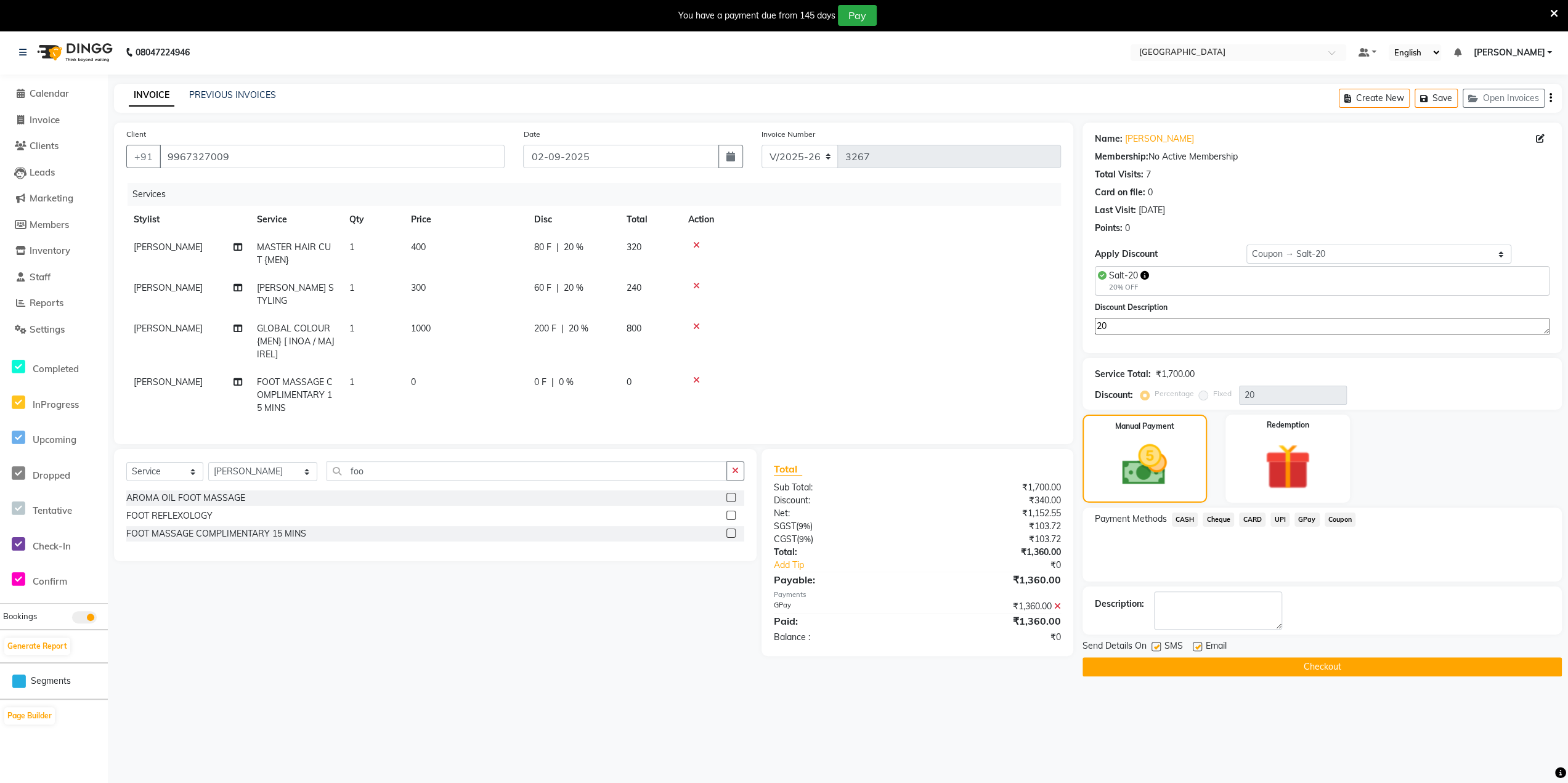
click at [1278, 664] on button "Checkout" at bounding box center [1322, 666] width 479 height 19
